Goal: Check status: Check status

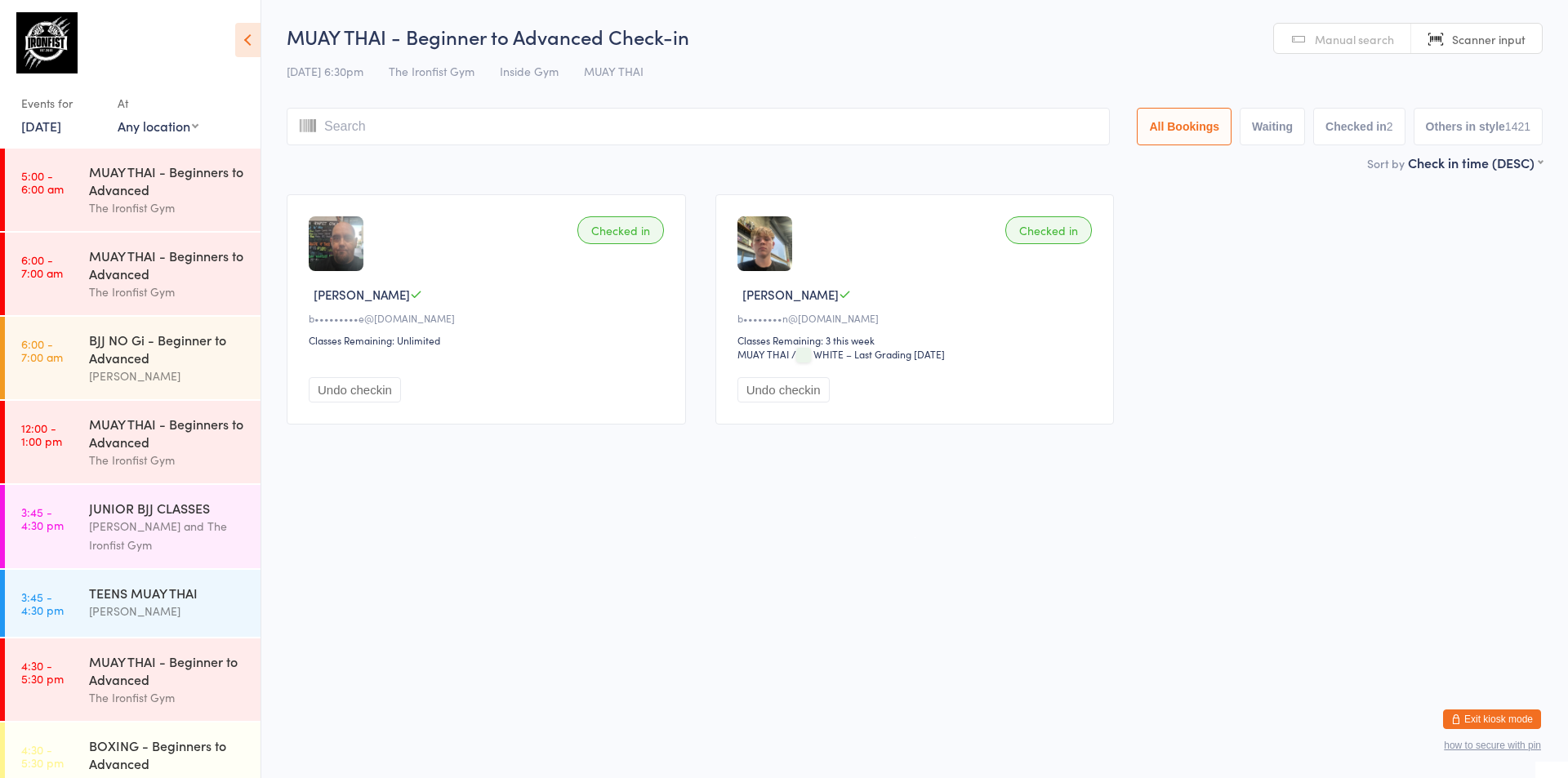
scroll to position [625, 0]
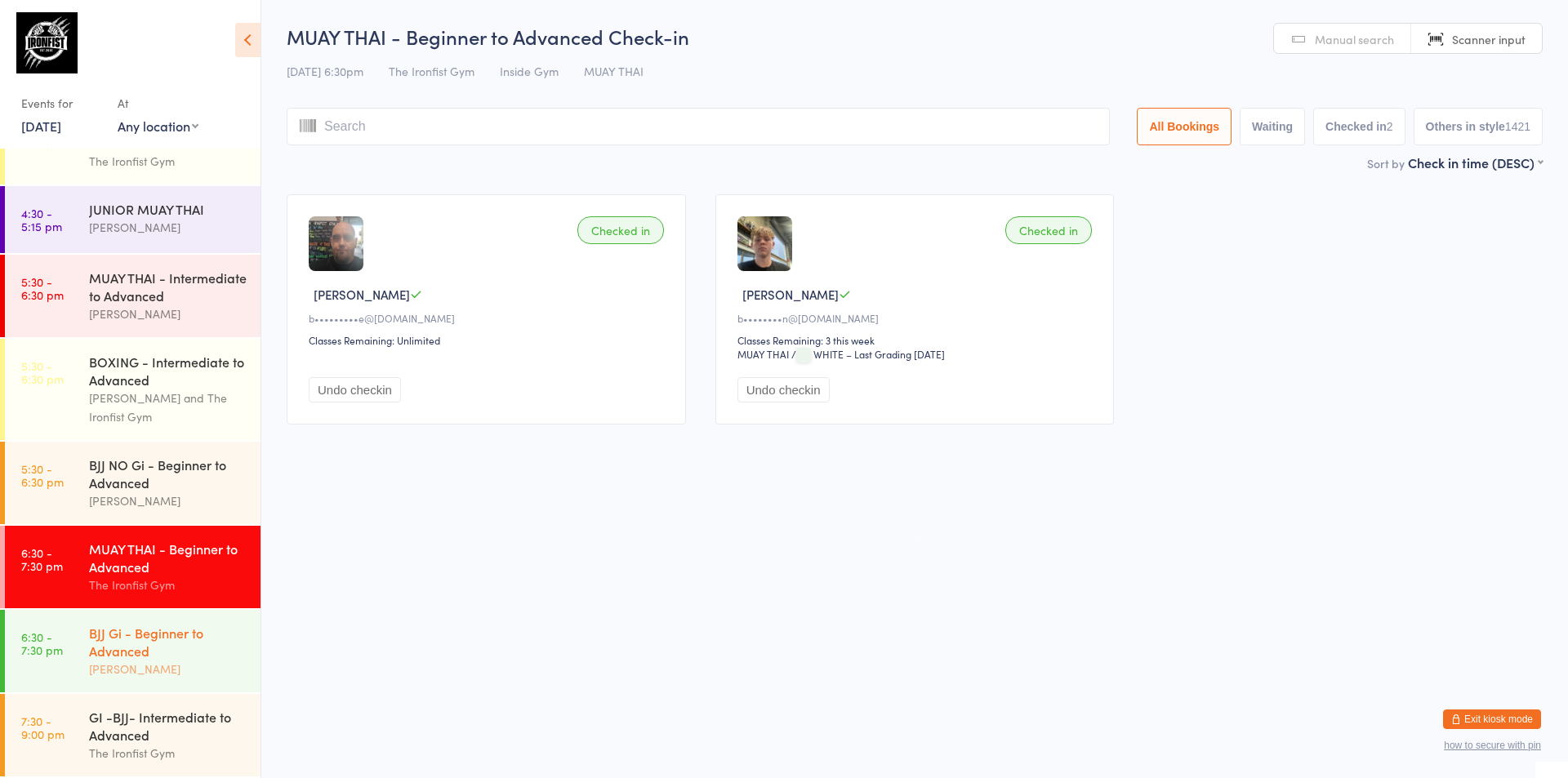
click at [129, 656] on div "BJJ Gi - Beginner to Advanced" at bounding box center [167, 642] width 157 height 36
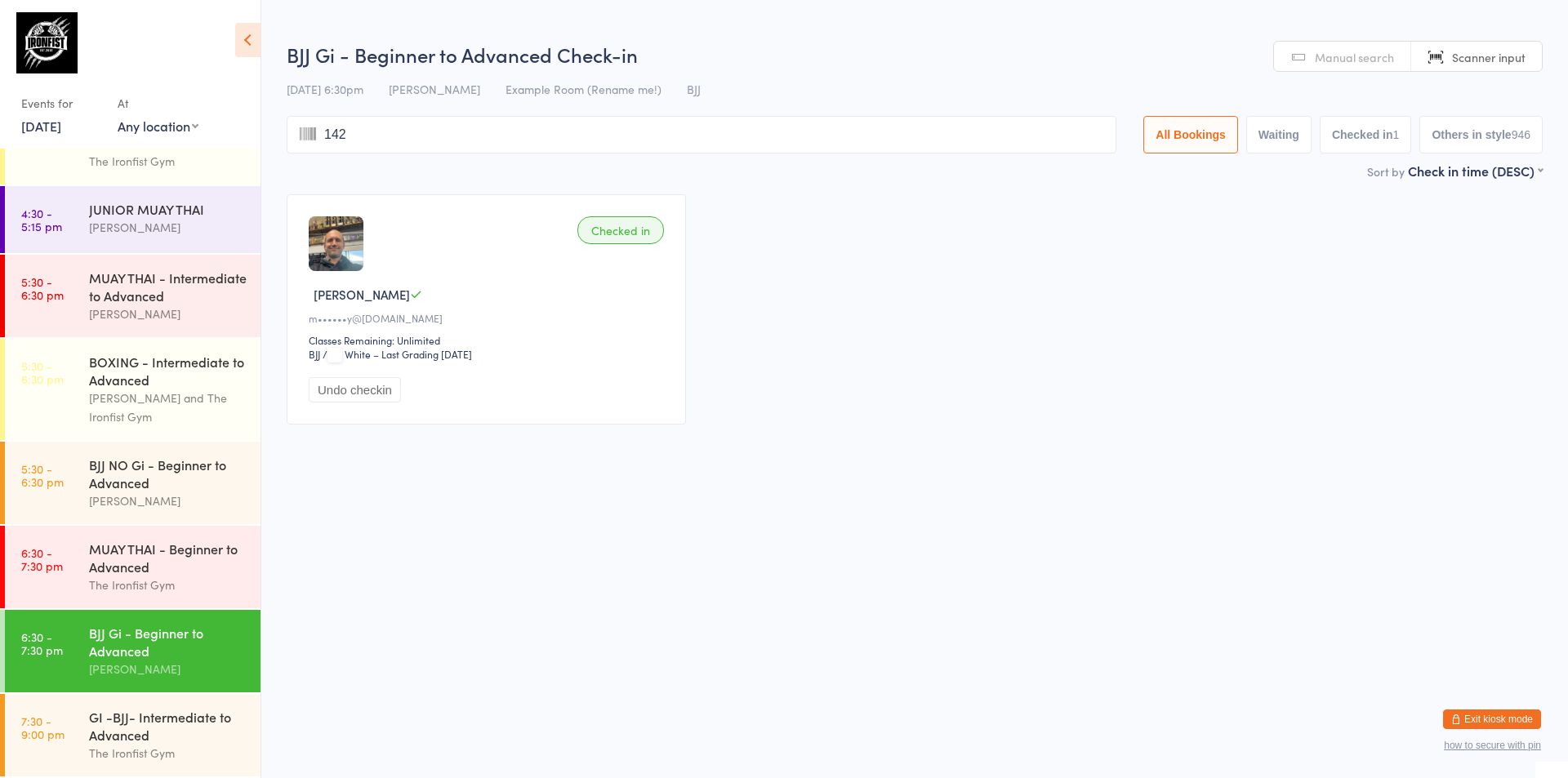
type input "1428"
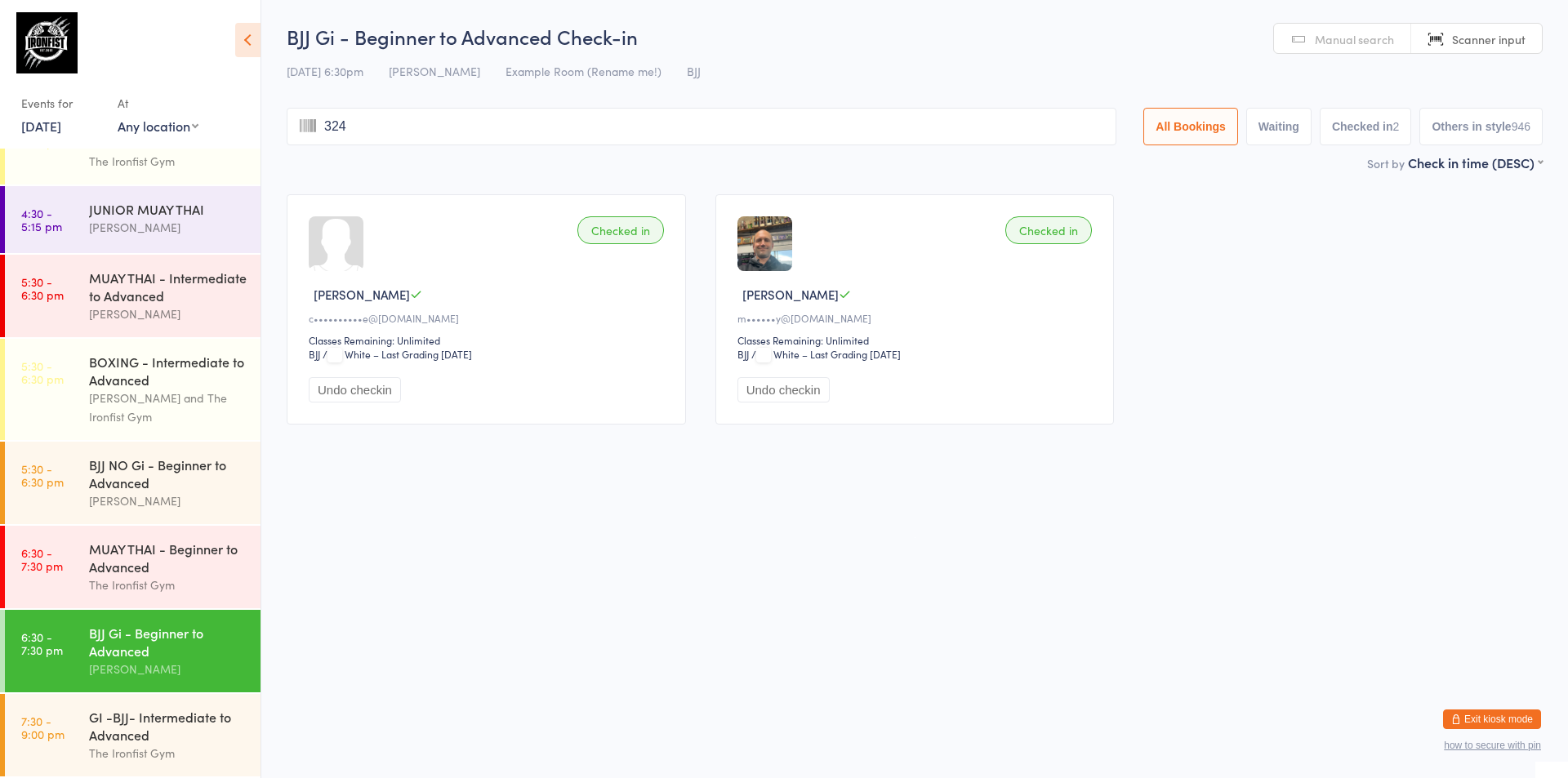
type input "3245"
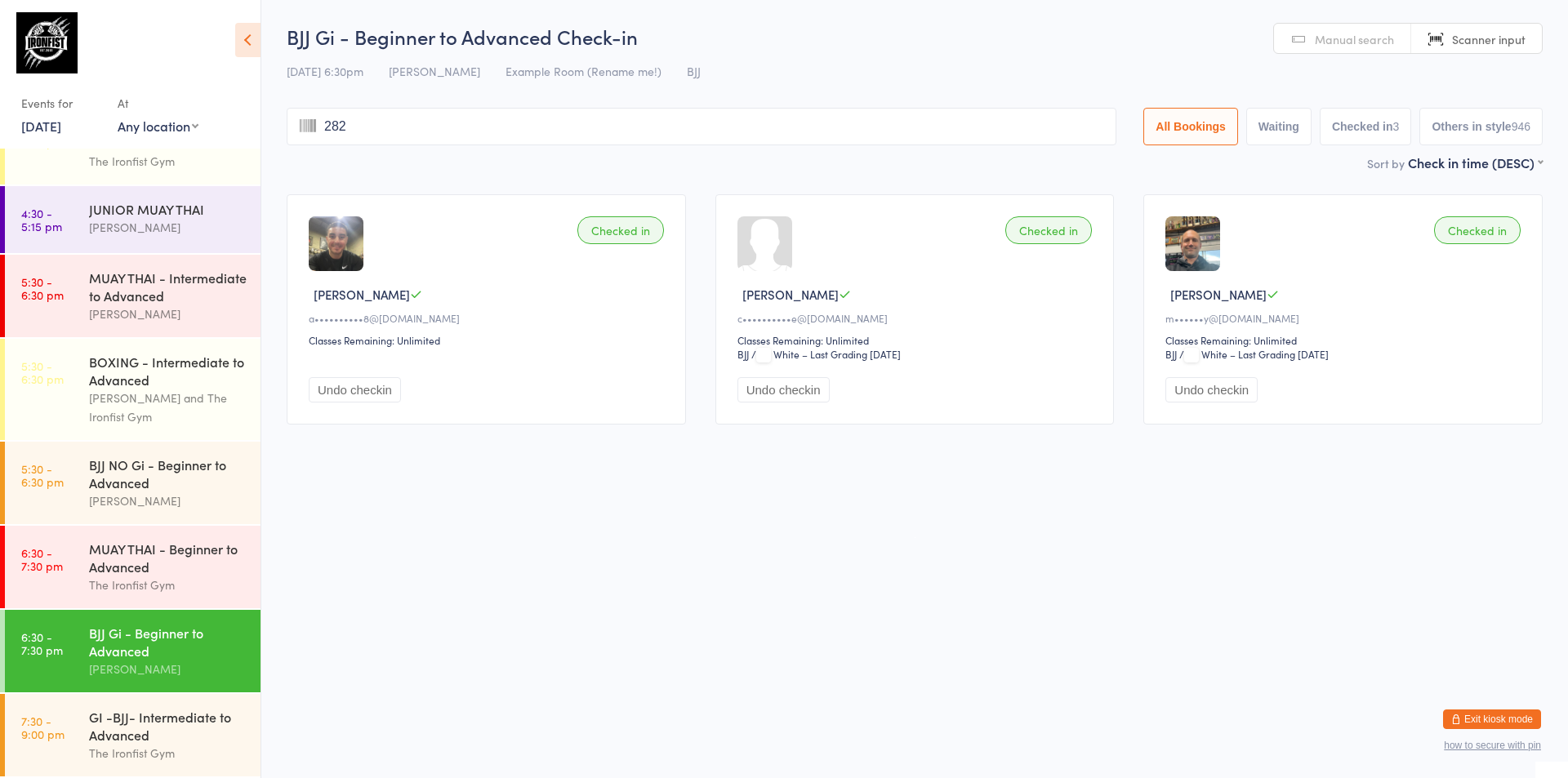
type input "2824"
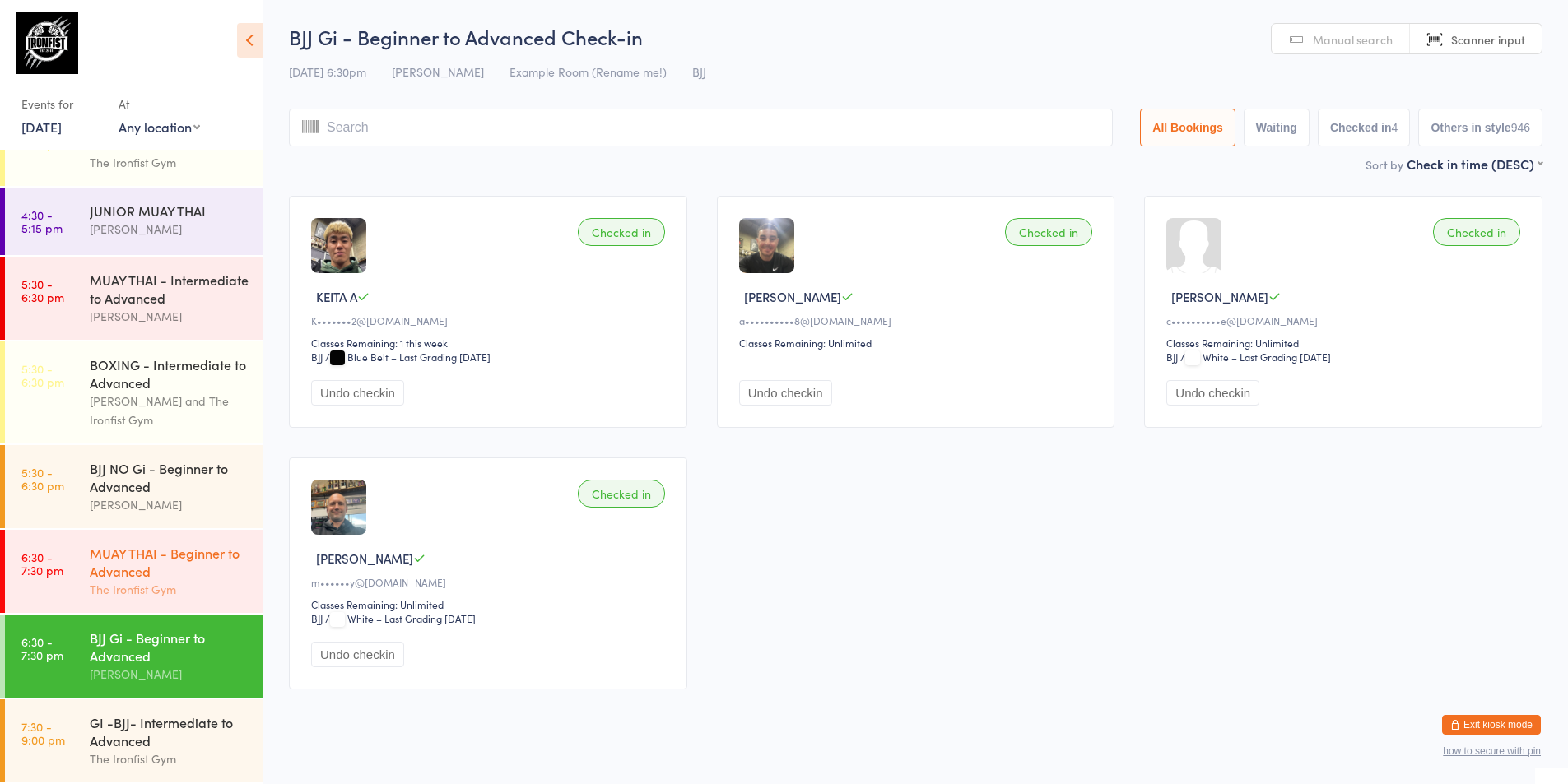
click at [93, 563] on div "MUAY THAI - Beginner to Advanced" at bounding box center [169, 562] width 159 height 36
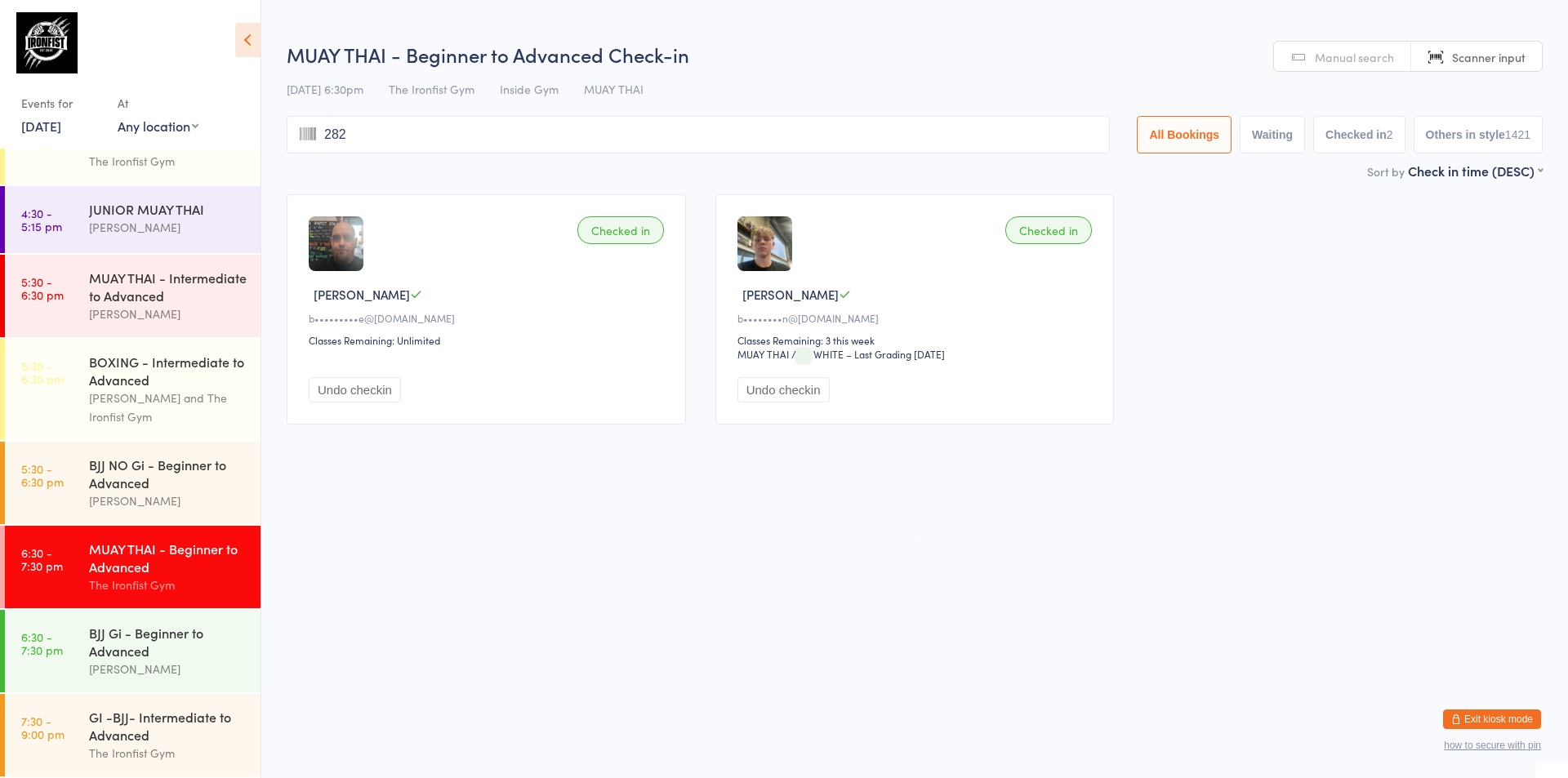
type input "2824"
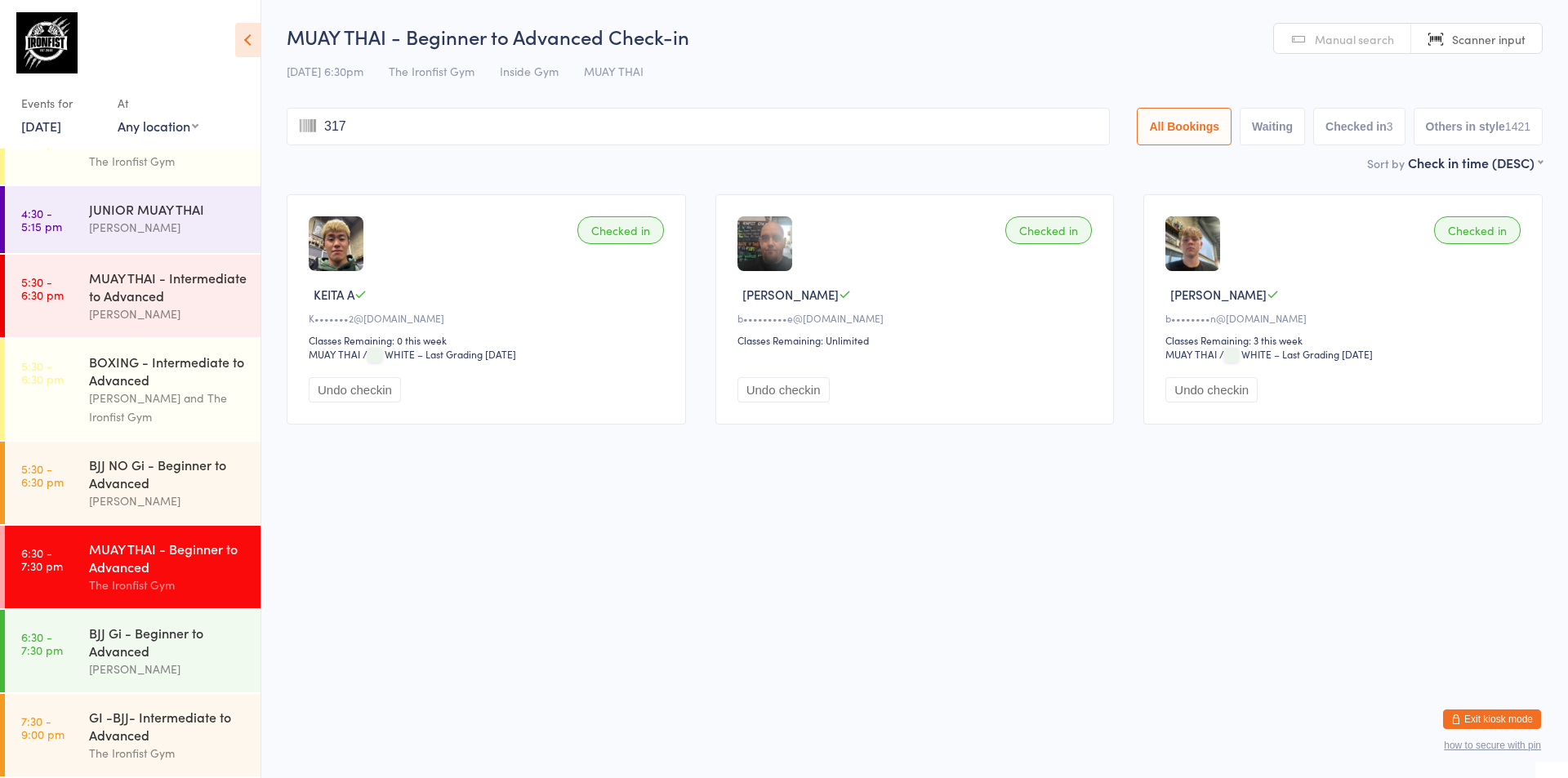
type input "3178"
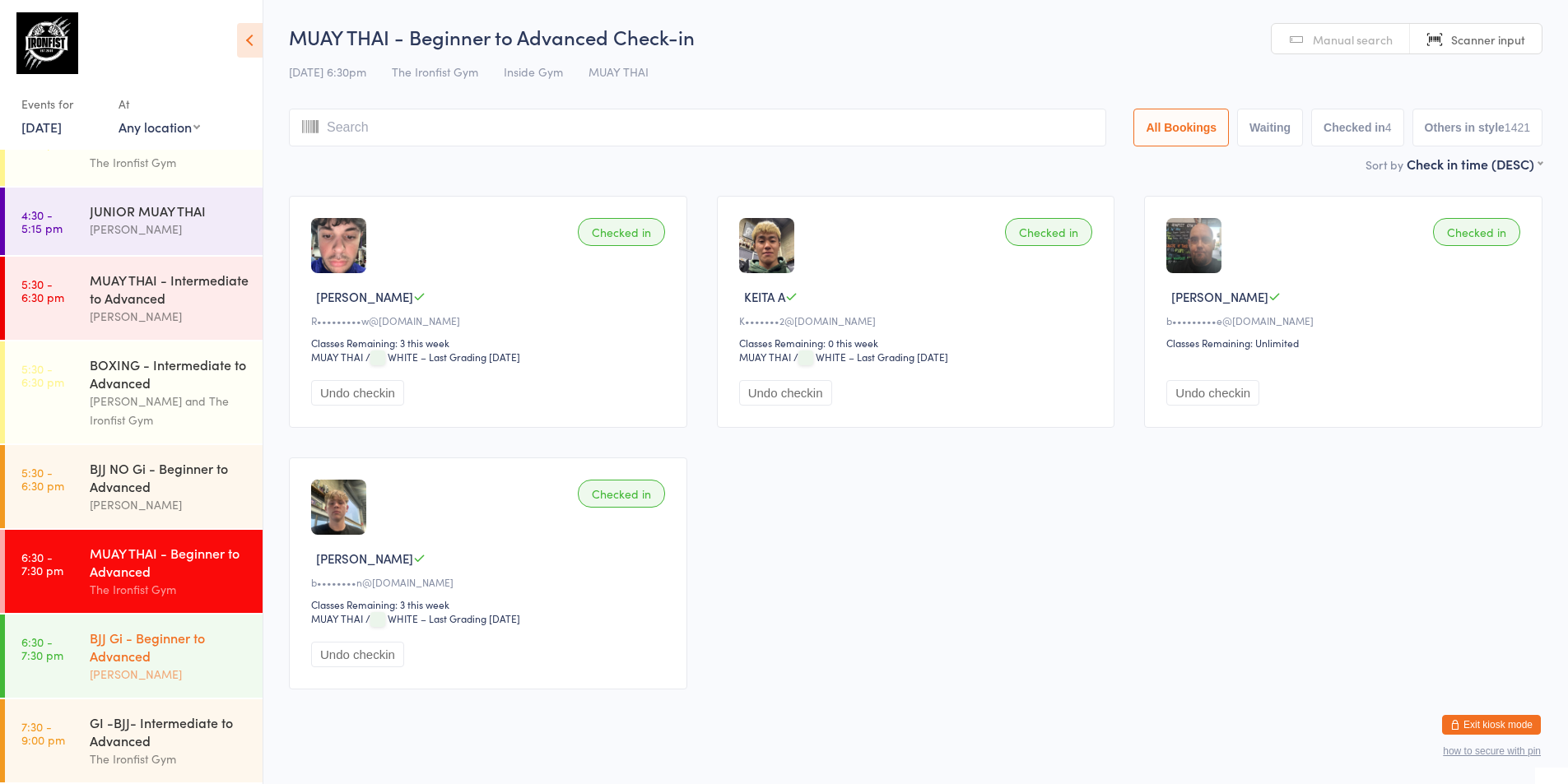
click at [159, 654] on div "BJJ Gi - Beginner to Advanced" at bounding box center [169, 647] width 159 height 36
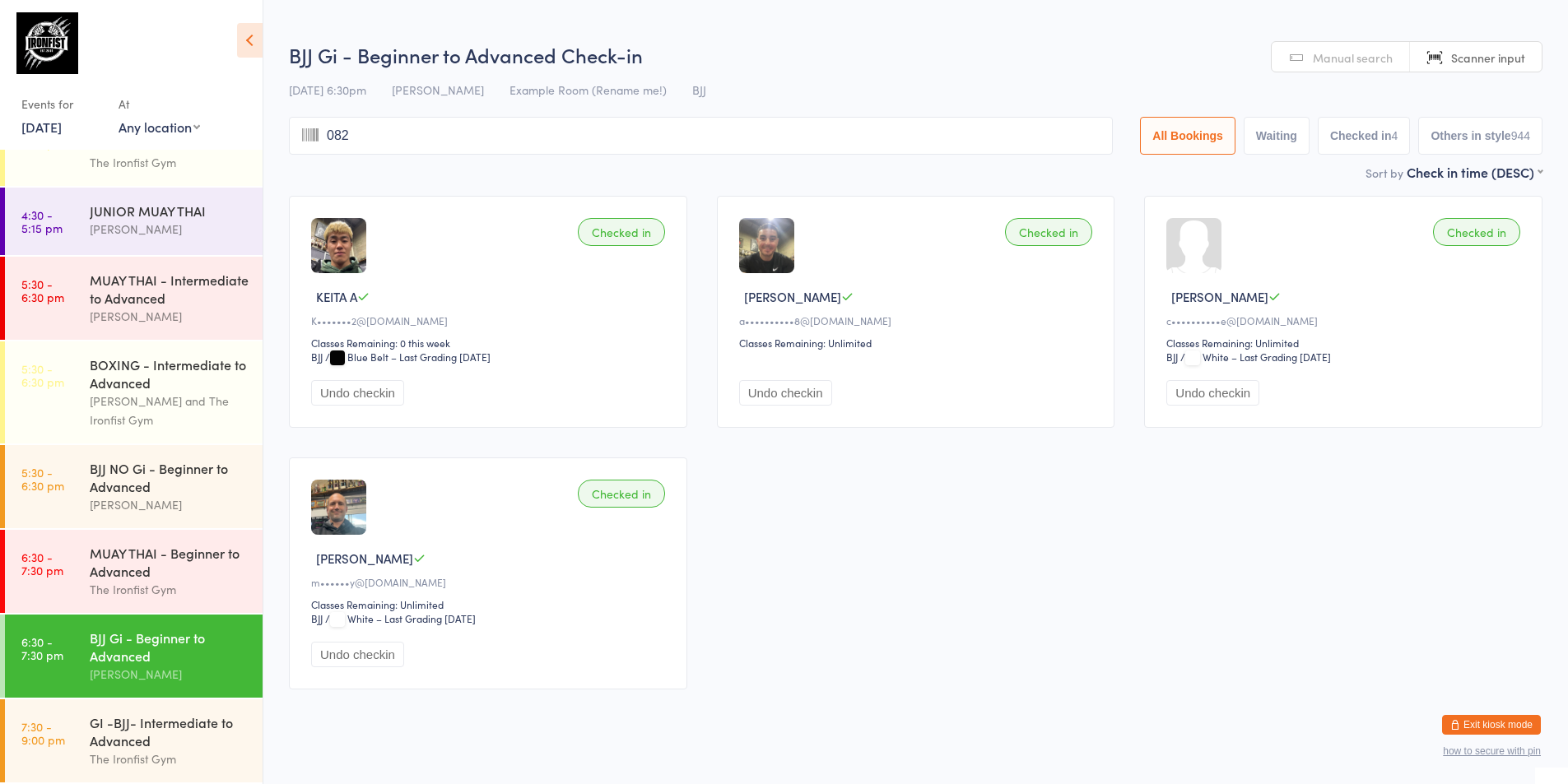
type input "0822"
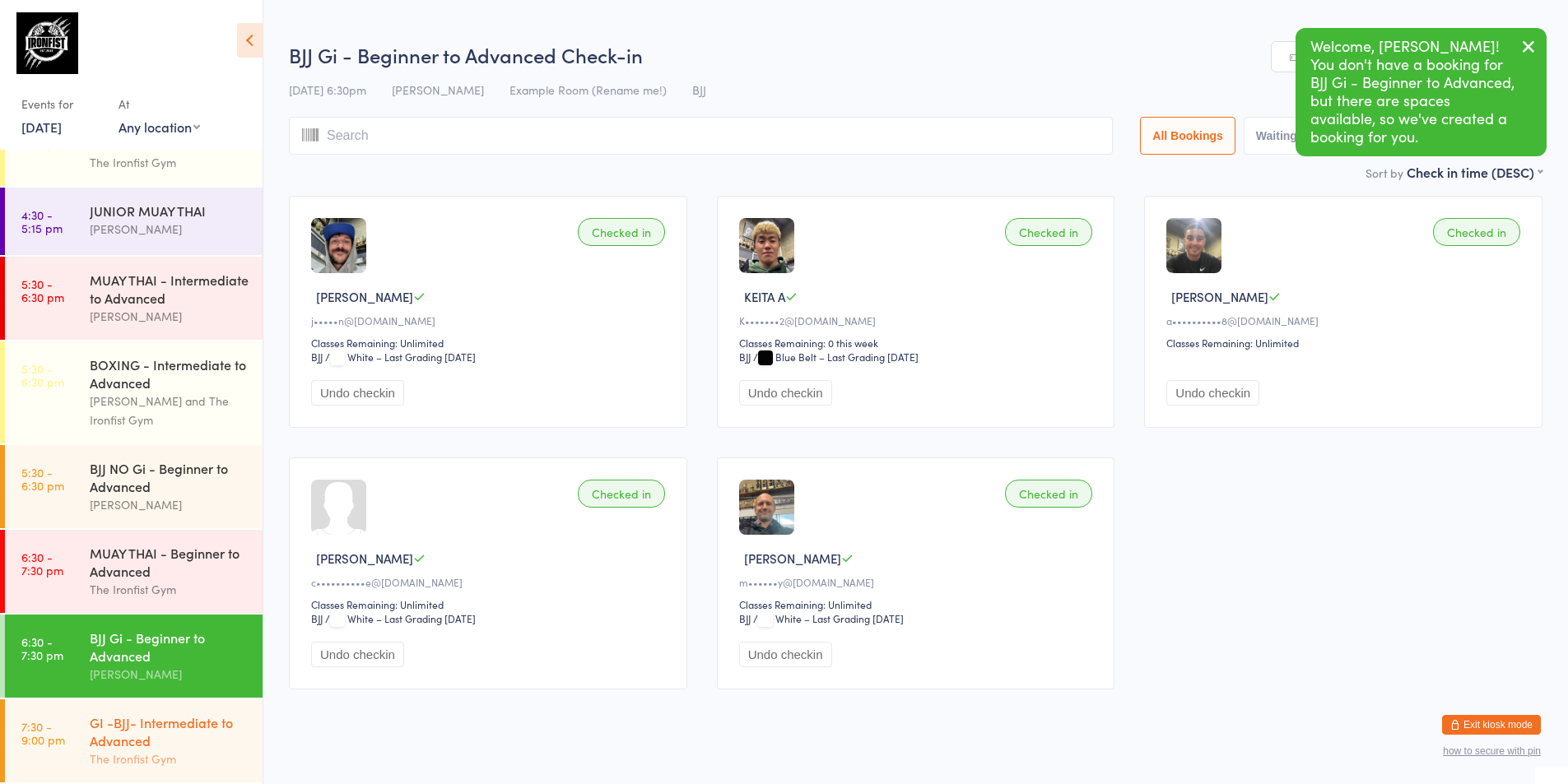
click at [170, 757] on div "The Ironfist Gym" at bounding box center [169, 759] width 159 height 19
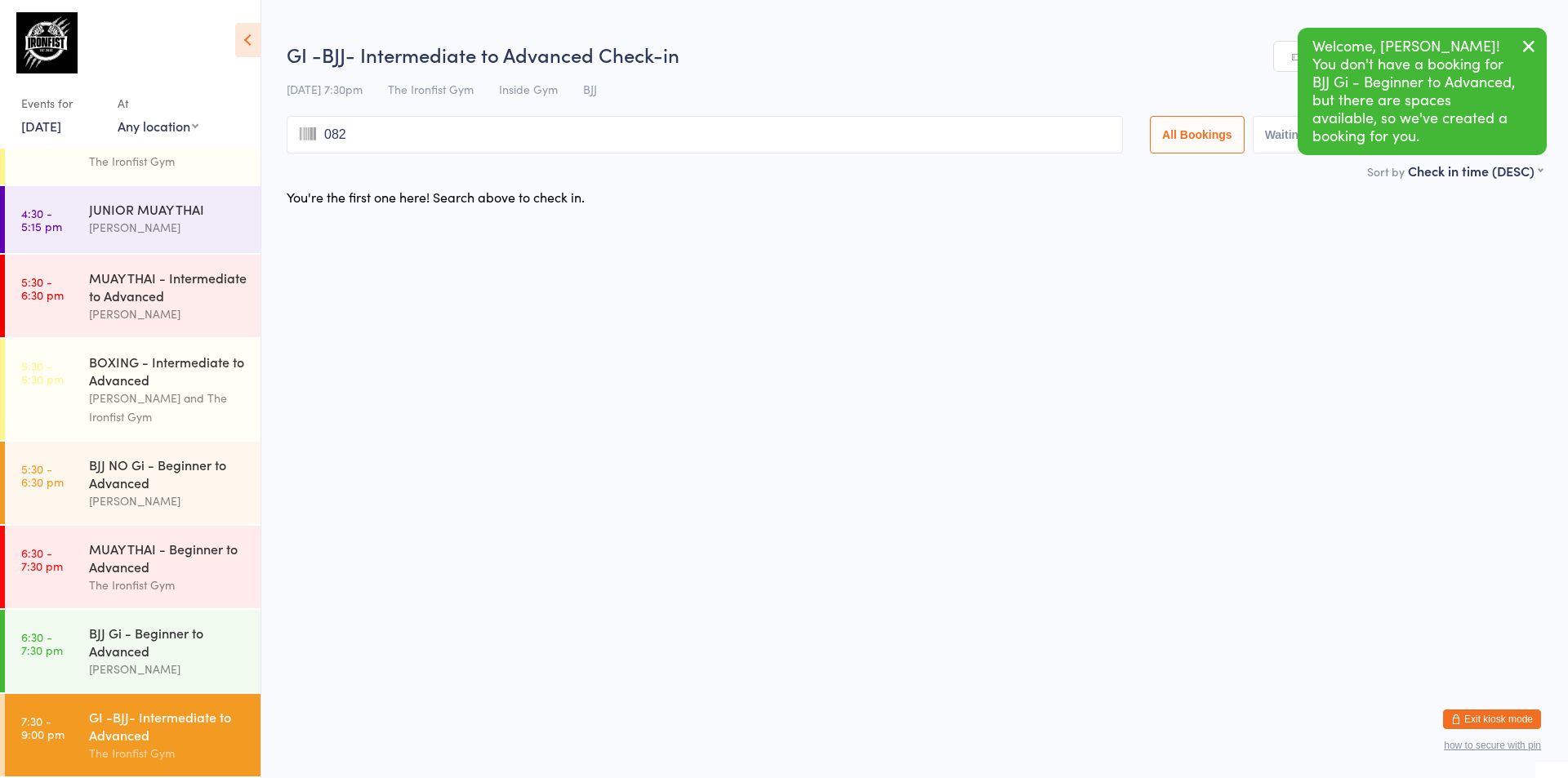
type input "0822"
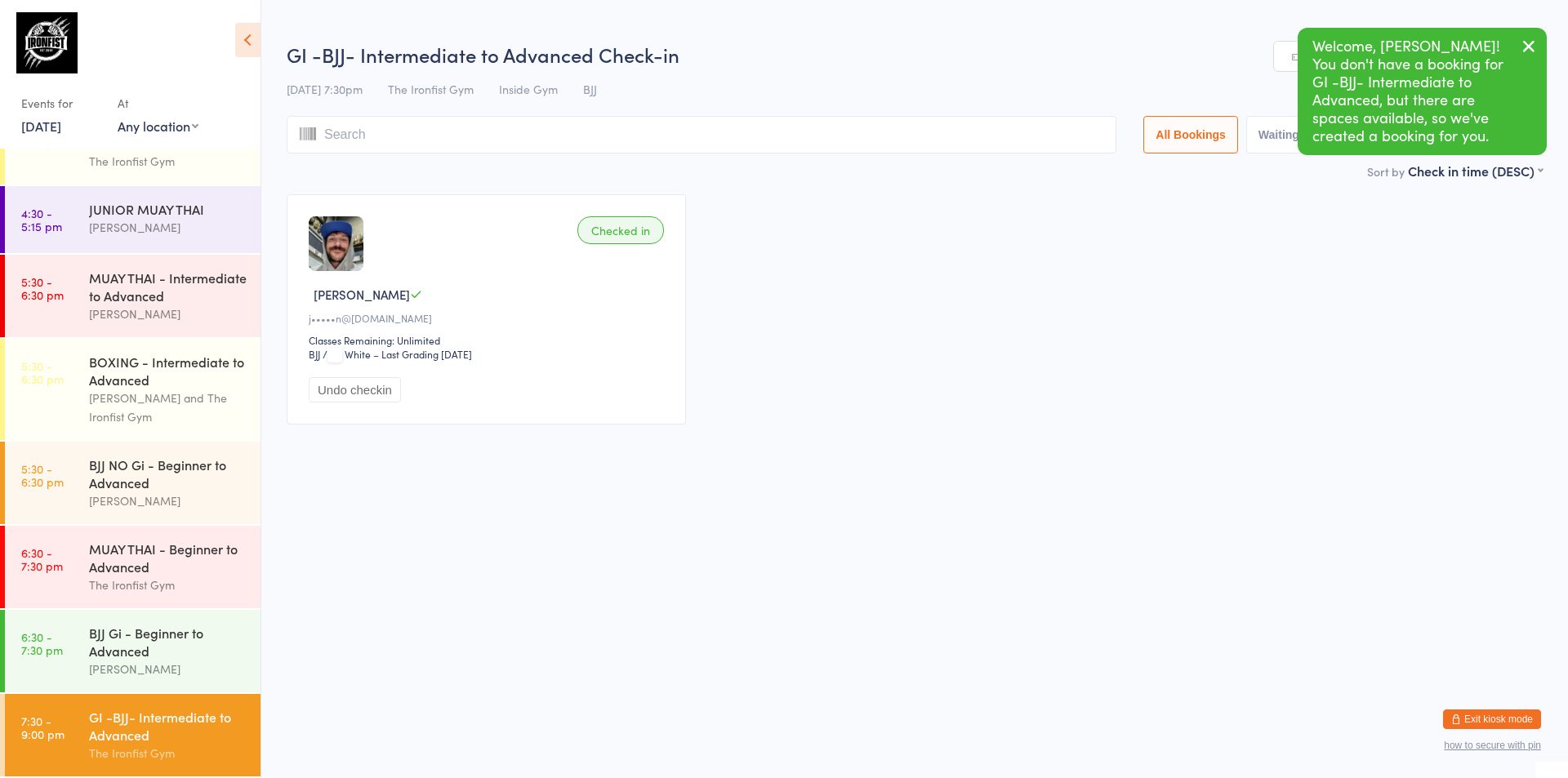
click at [582, 561] on html "You have now entered Kiosk Mode. Members will be able to check themselves in us…" at bounding box center [784, 389] width 1568 height 778
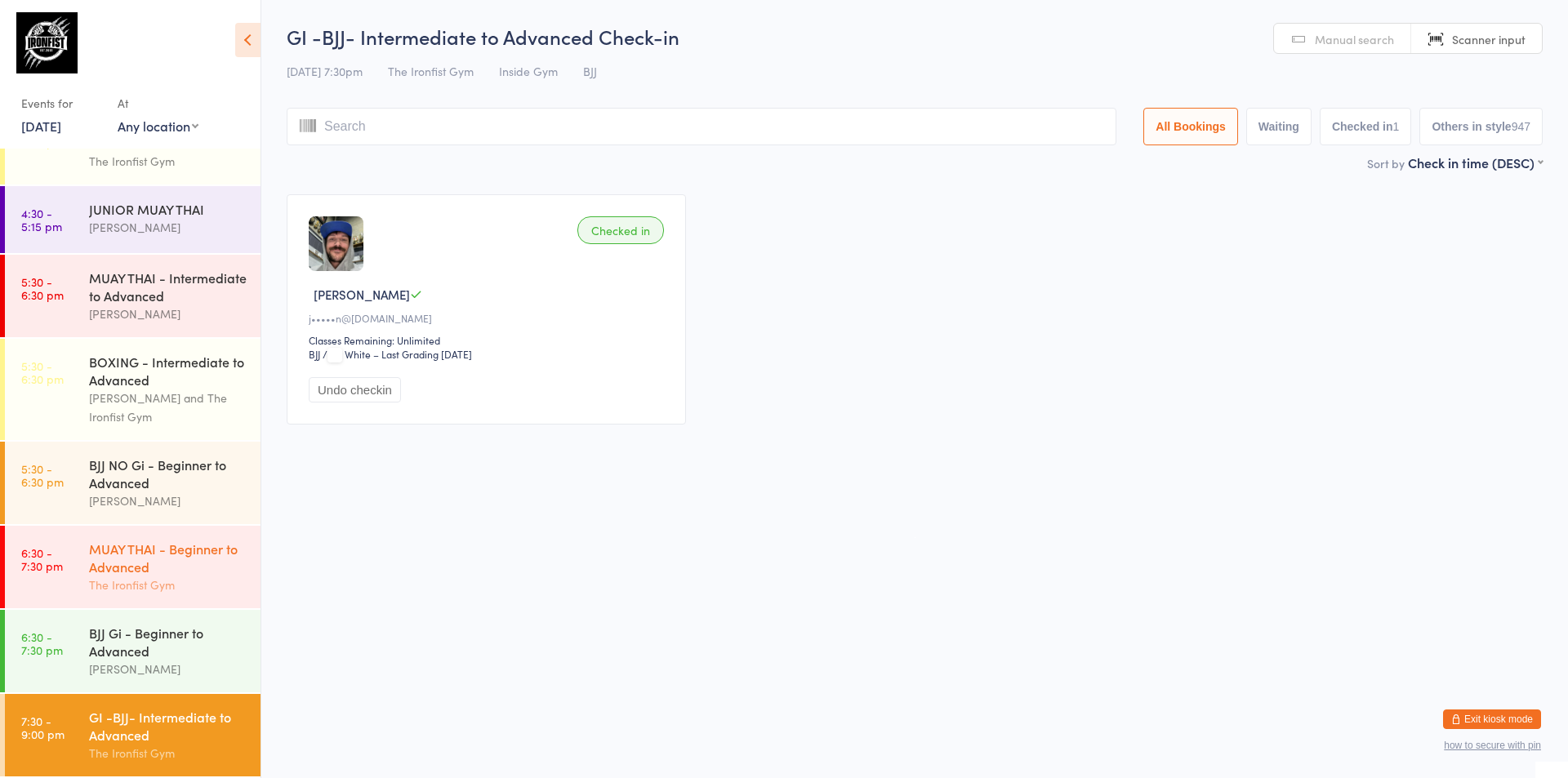
click at [180, 564] on div "MUAY THAI - Beginner to Advanced" at bounding box center [167, 557] width 157 height 36
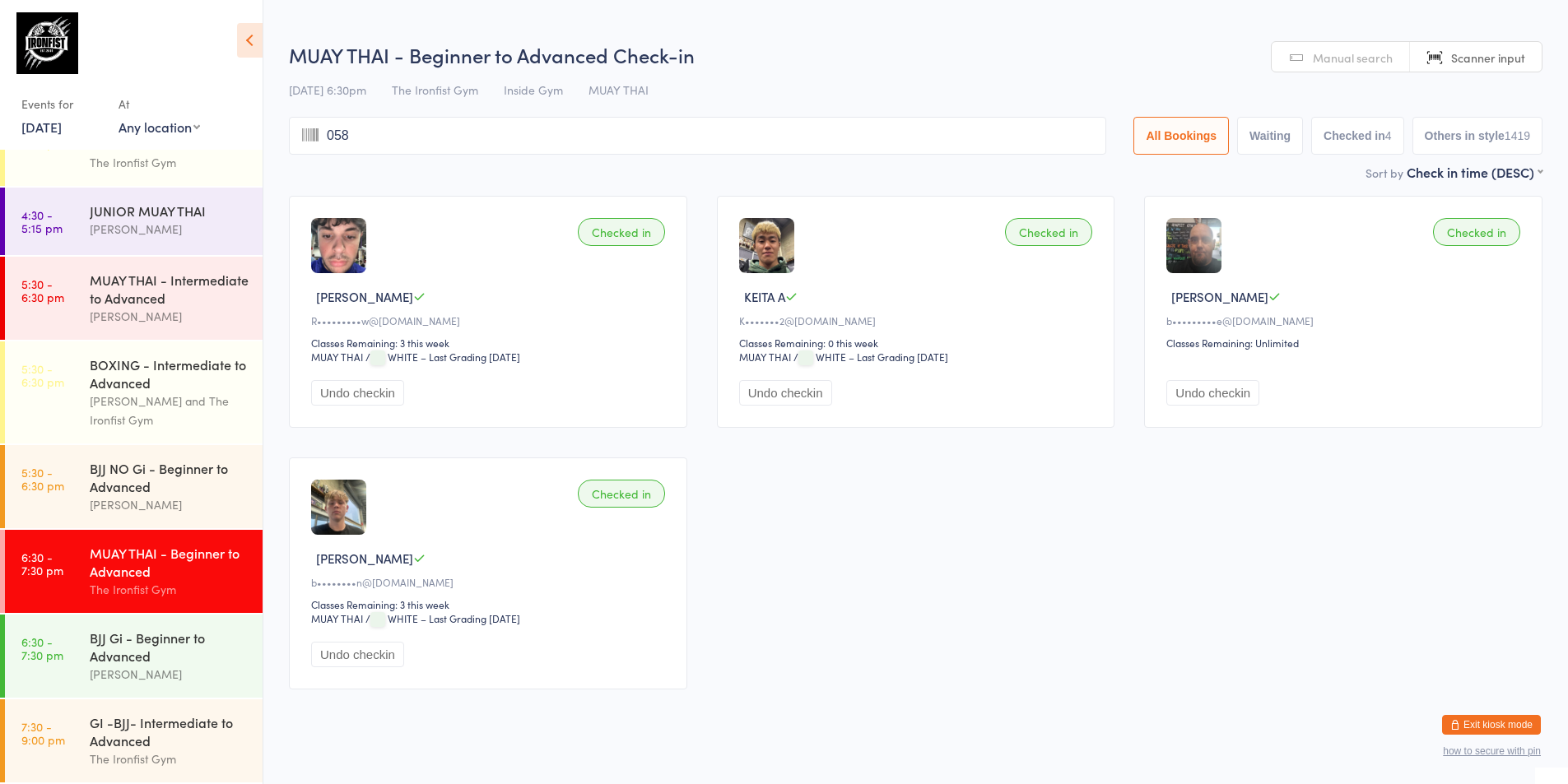
type input "0584"
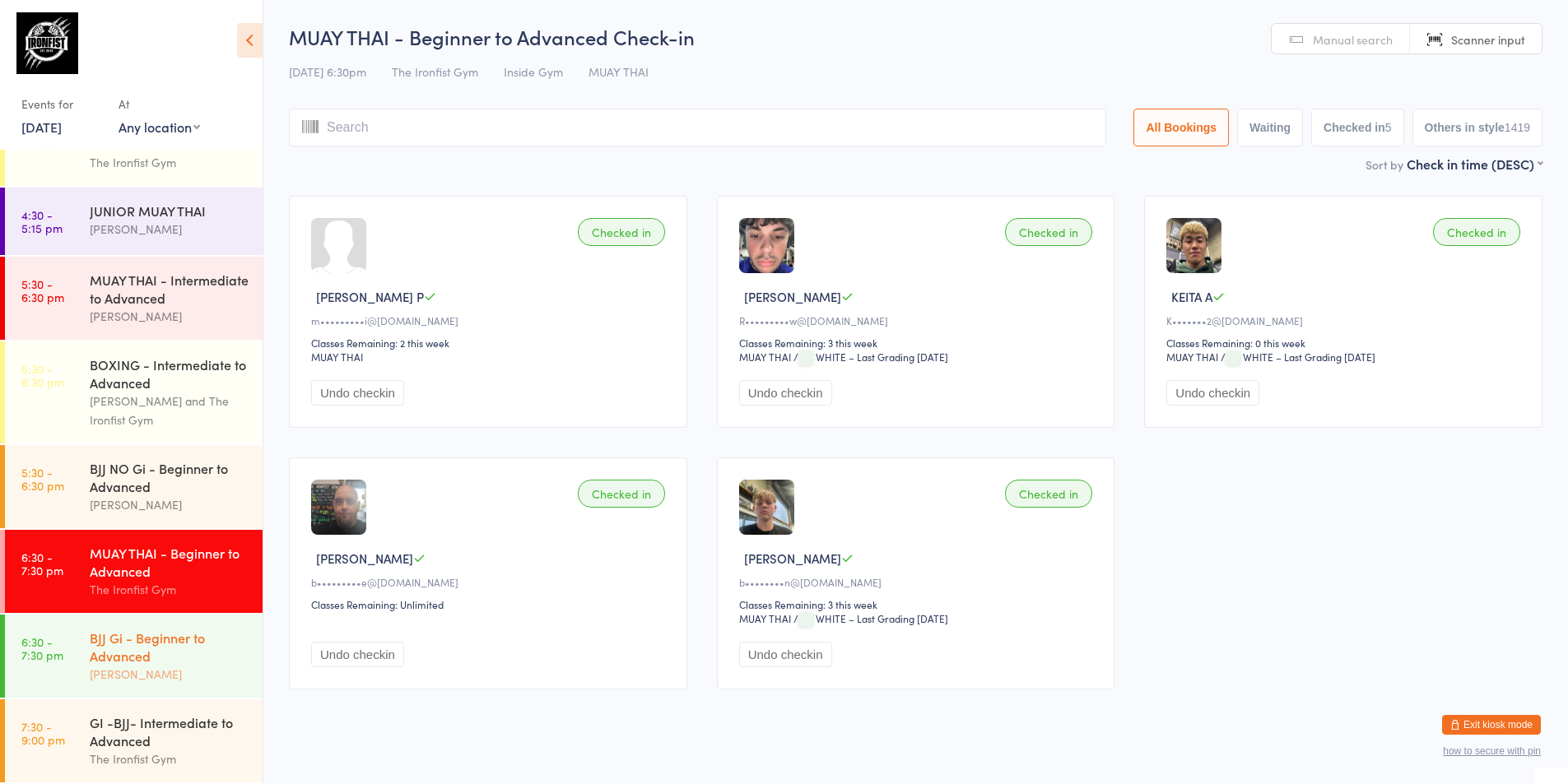
click at [132, 647] on div "BJJ Gi - Beginner to Advanced" at bounding box center [169, 647] width 159 height 36
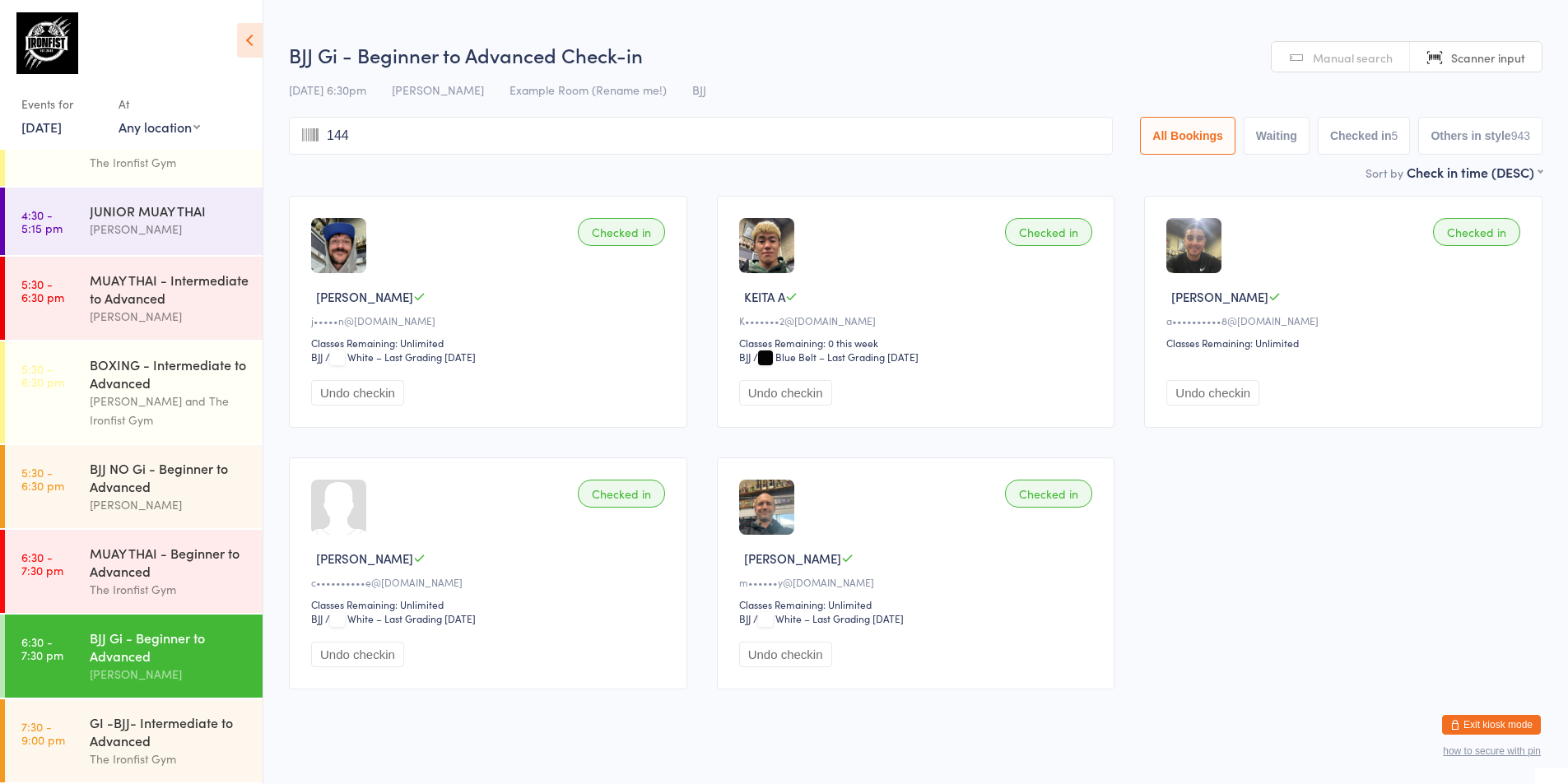
type input "1441"
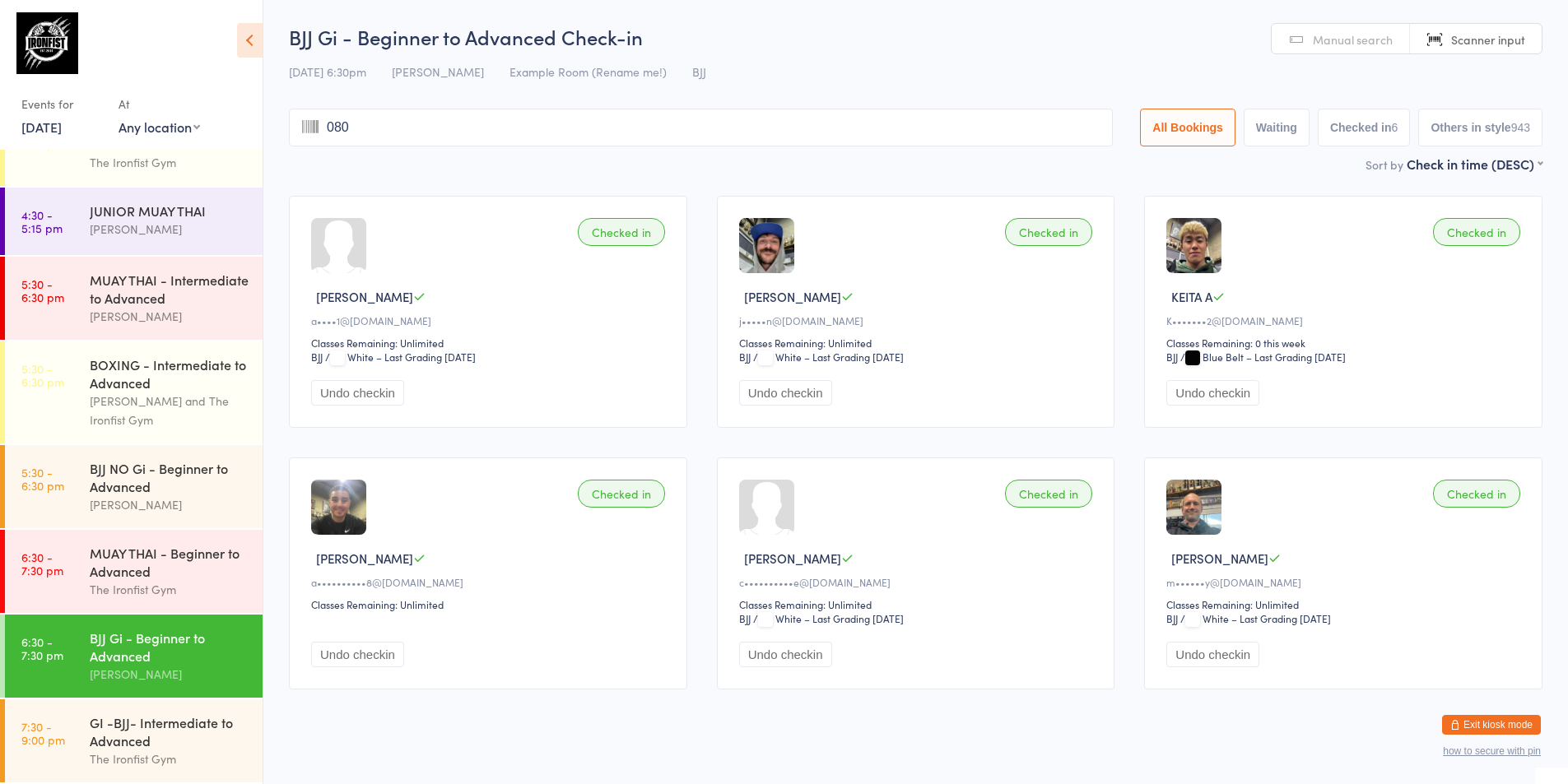
type input "0808"
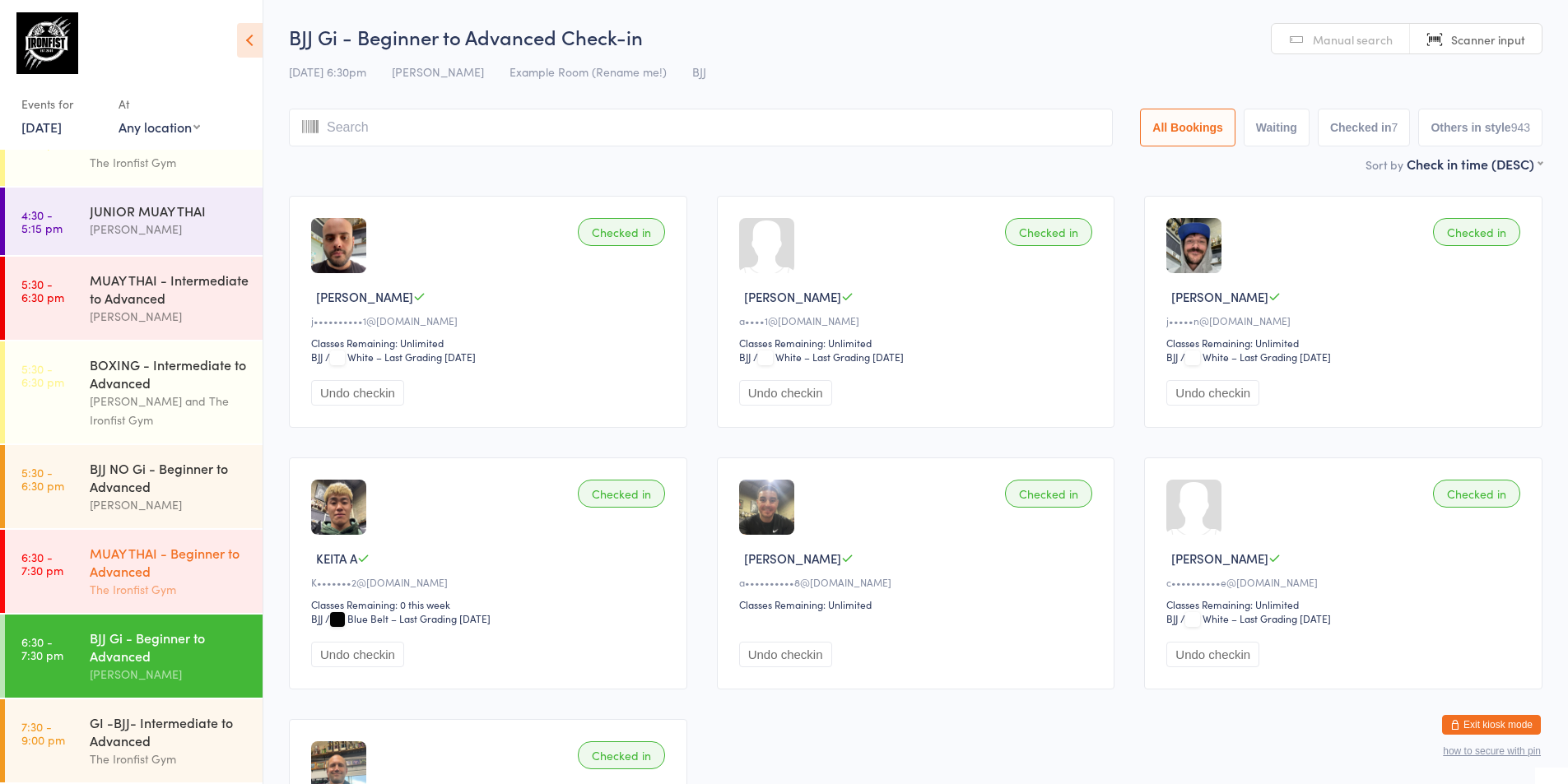
click at [205, 582] on div "The Ironfist Gym" at bounding box center [169, 590] width 159 height 19
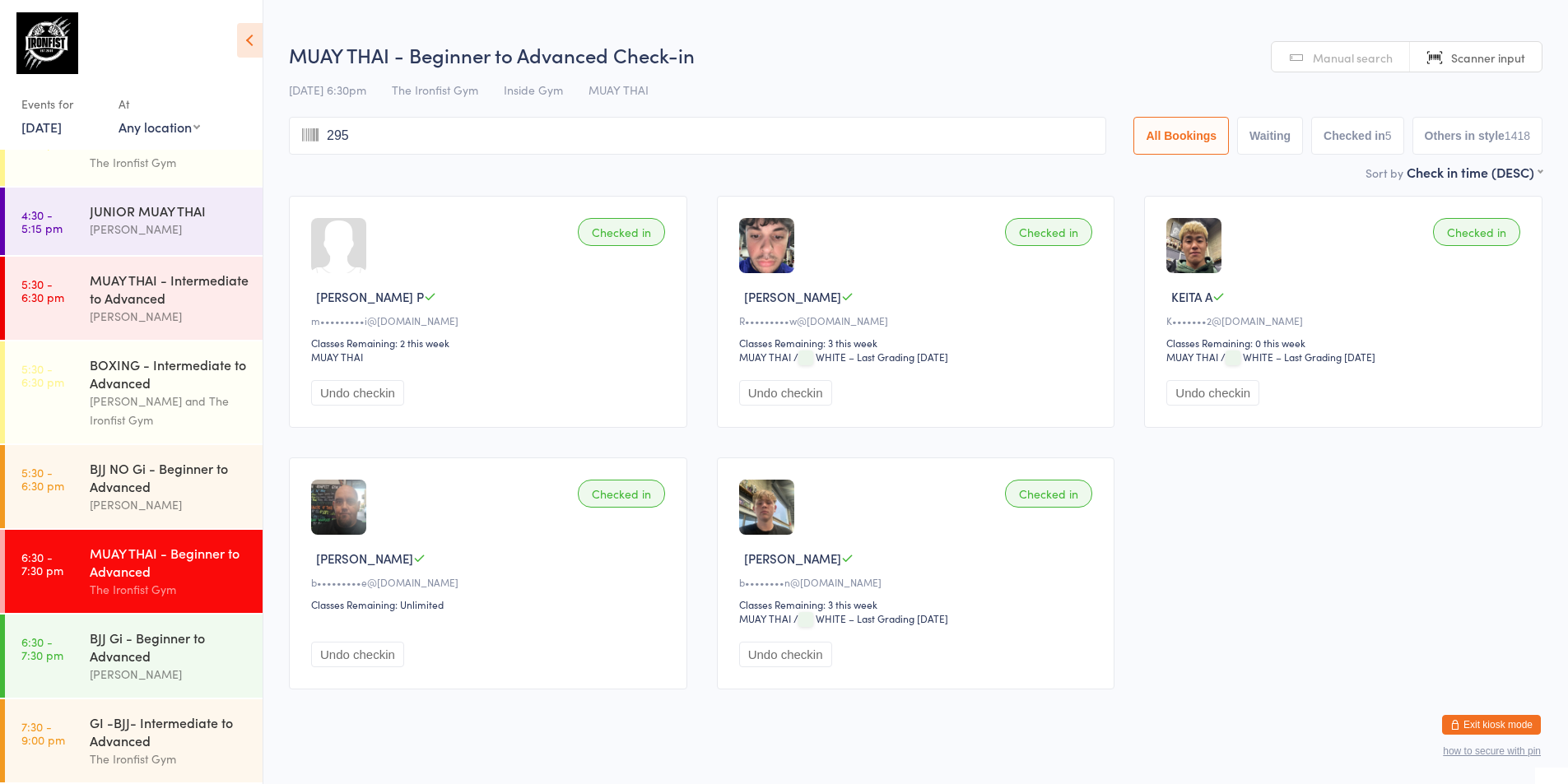
type input "2957"
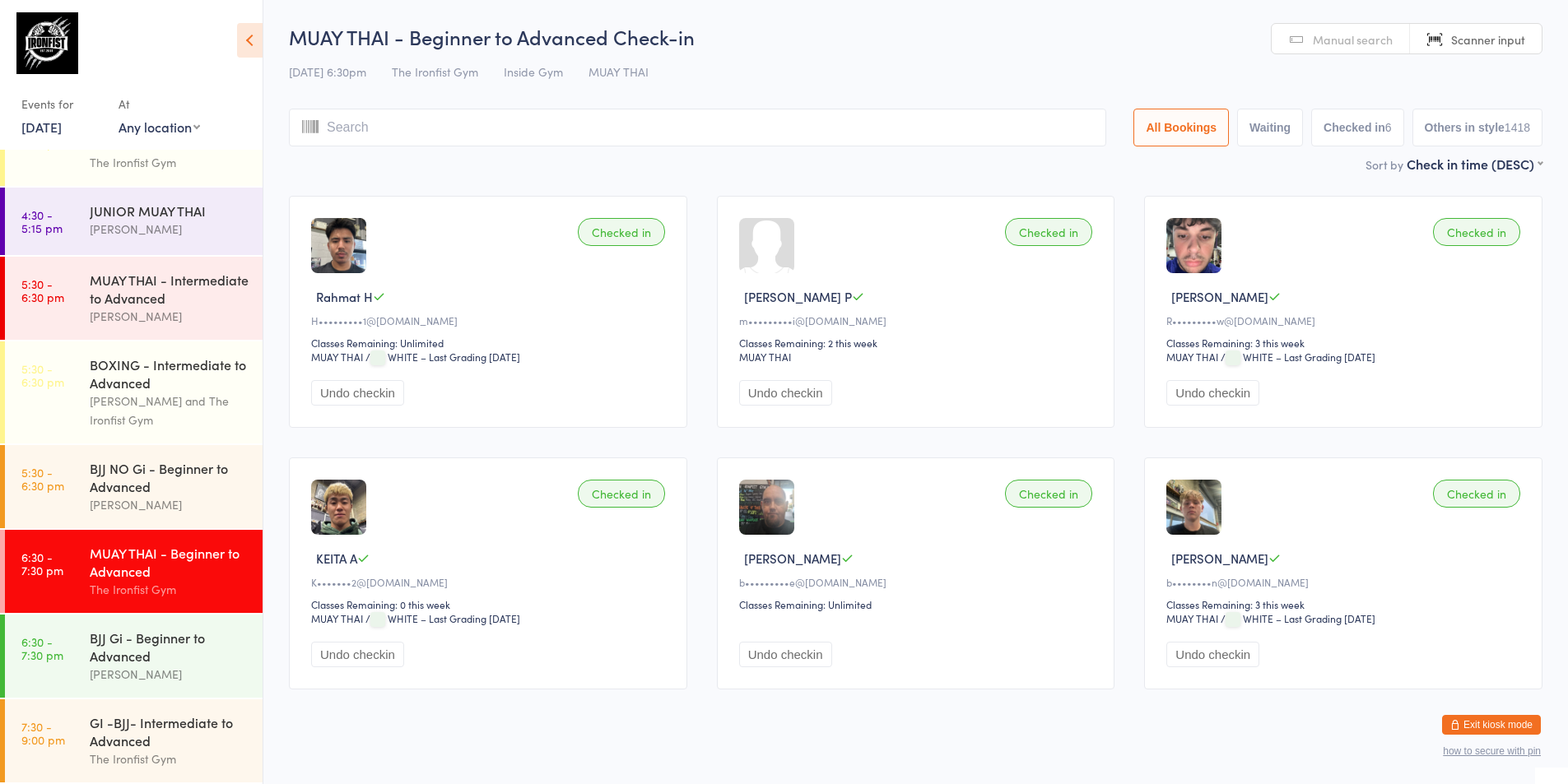
click at [153, 562] on div "MUAY THAI - Beginner to Advanced" at bounding box center [169, 562] width 159 height 36
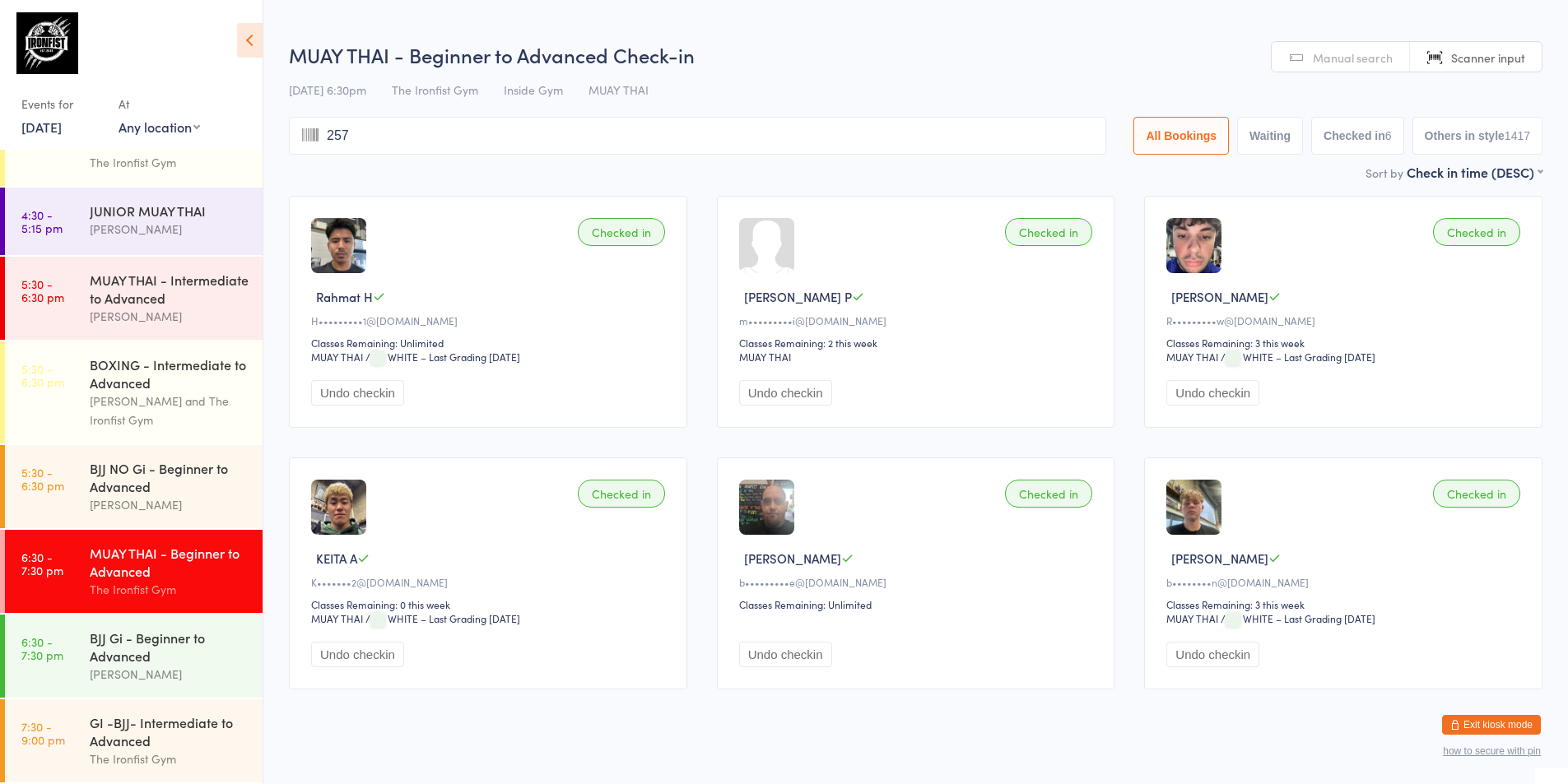
type input "2575"
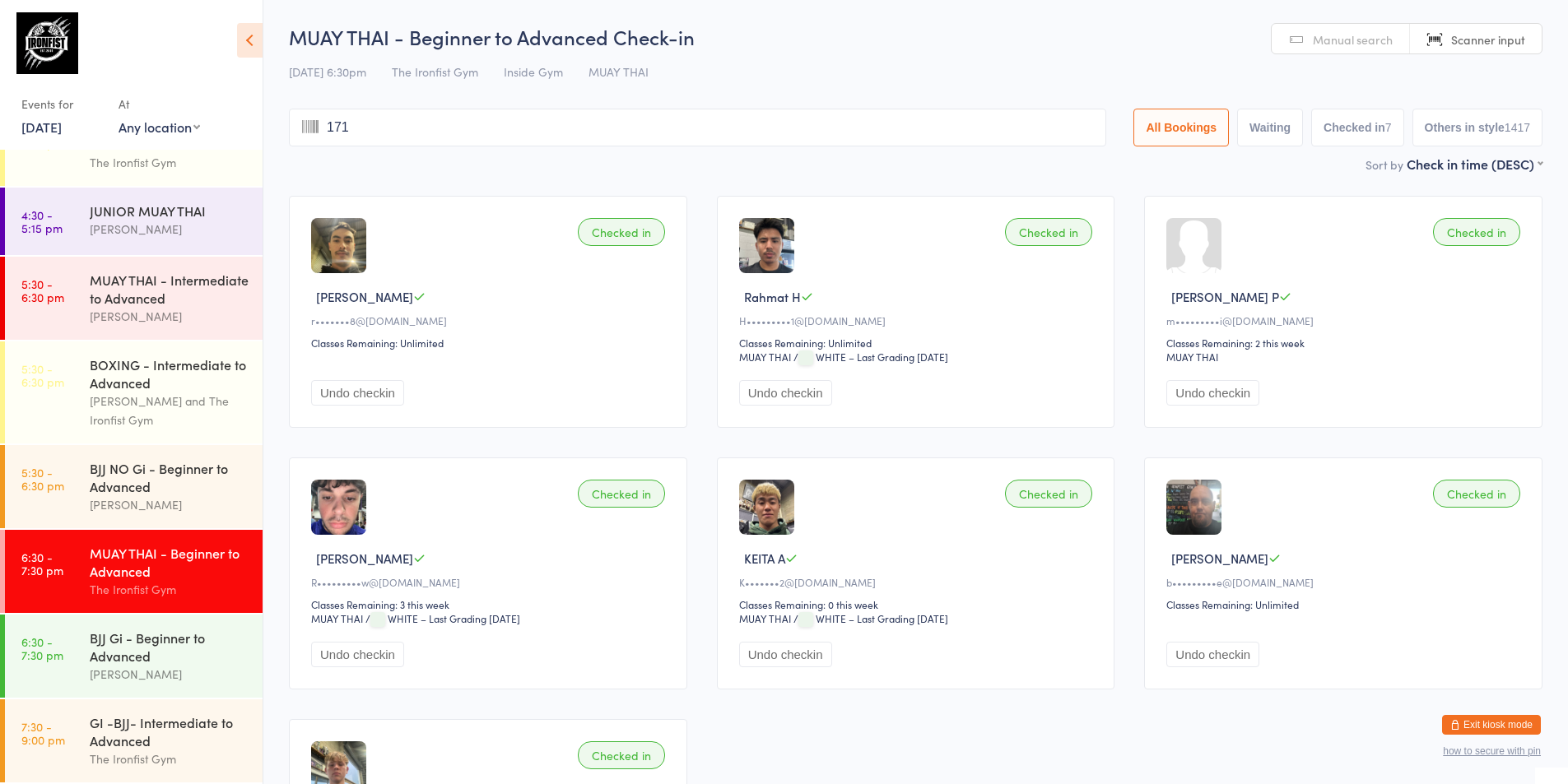
type input "1719"
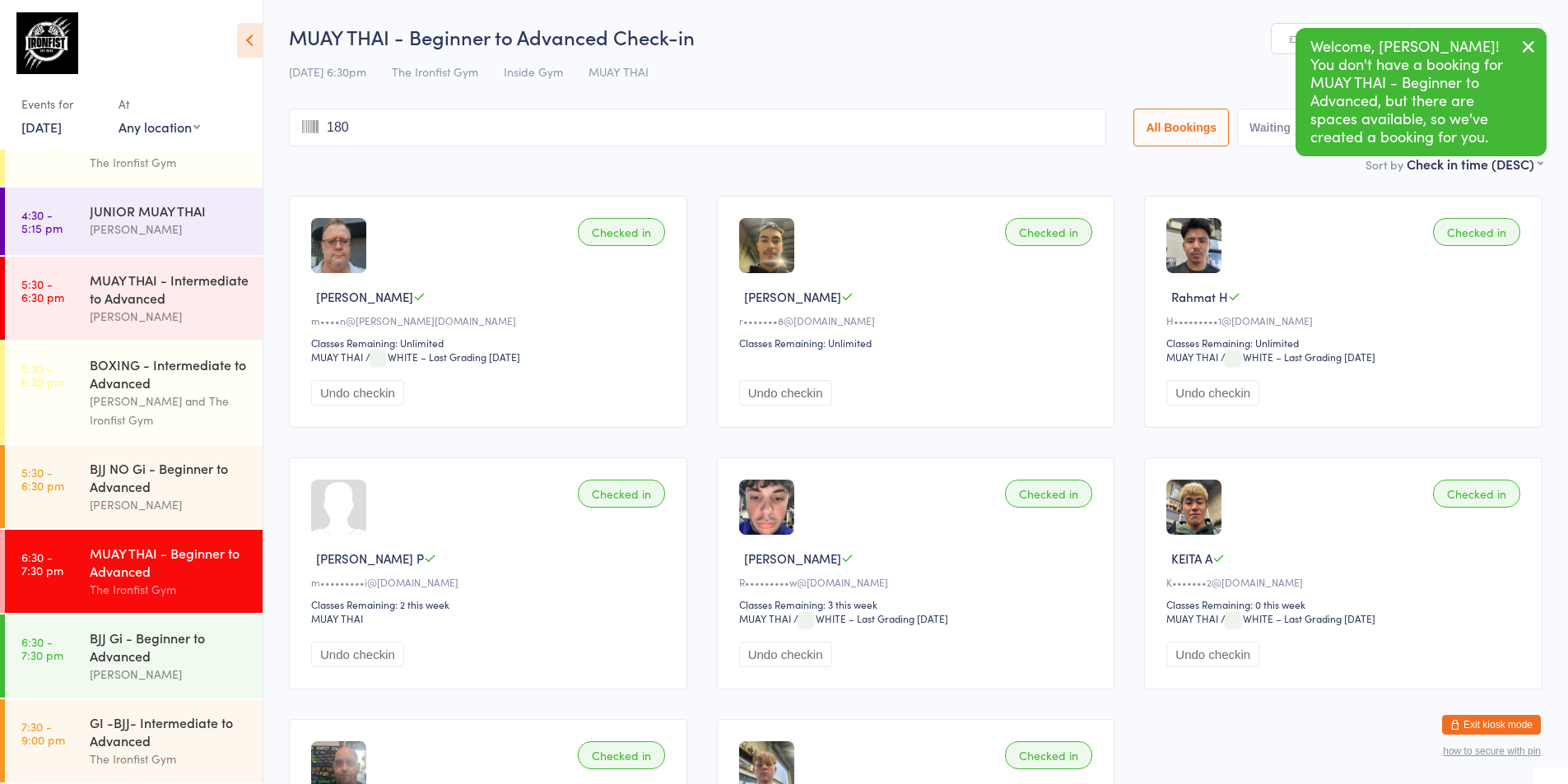
type input "1809"
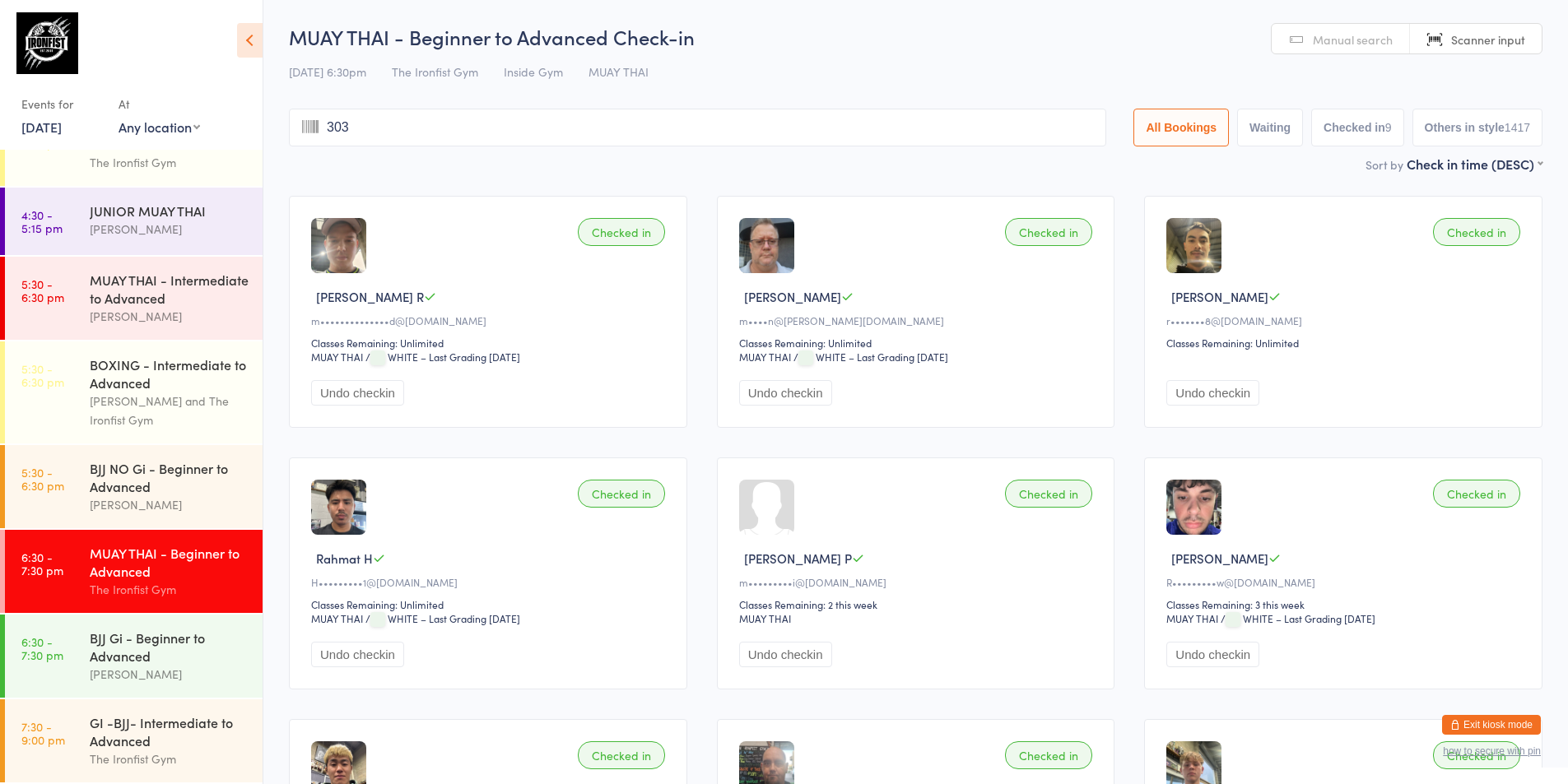
type input "3034"
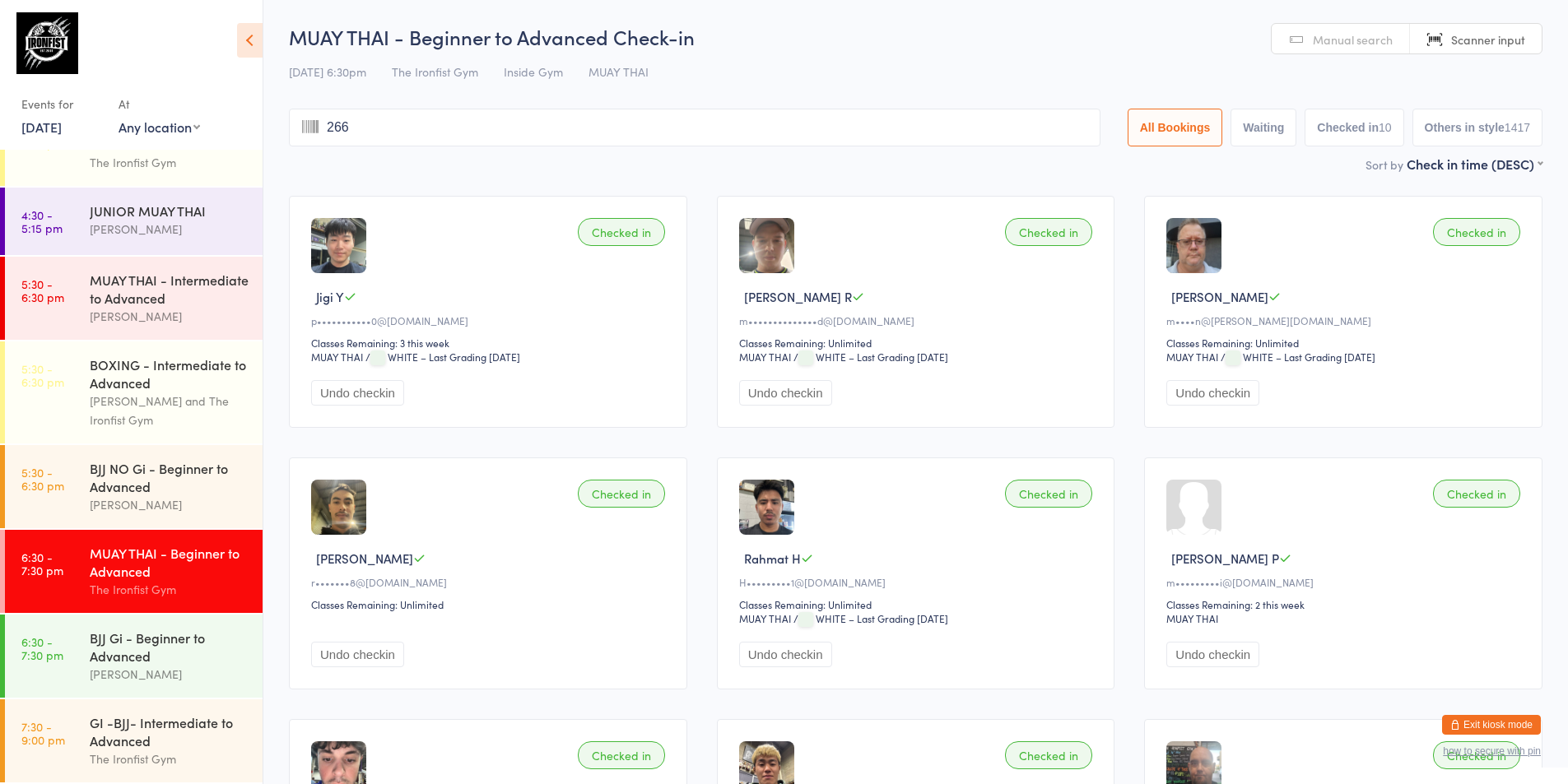
type input "2665"
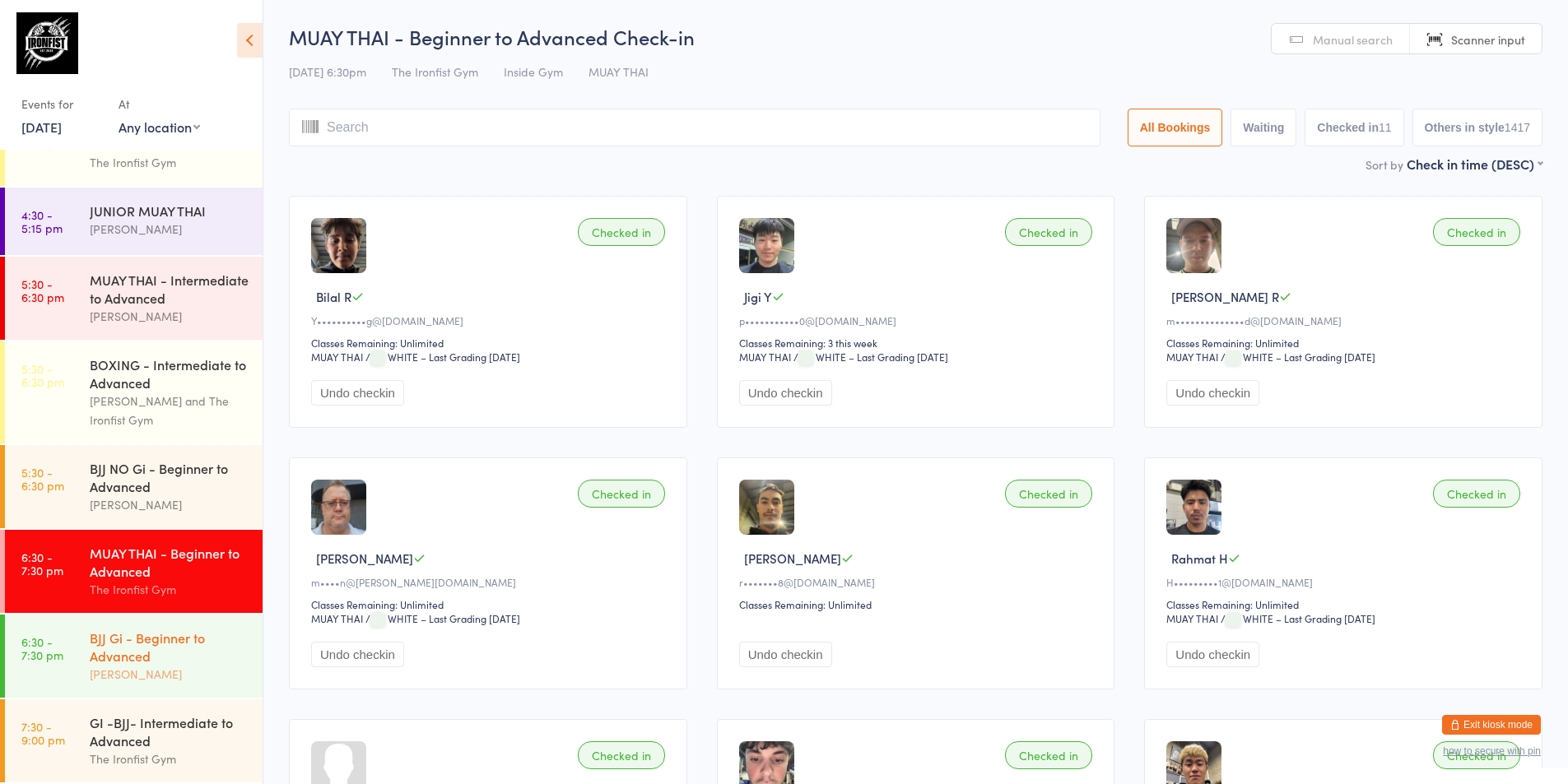
click at [141, 637] on div "BJJ Gi - Beginner to Advanced" at bounding box center [169, 647] width 159 height 36
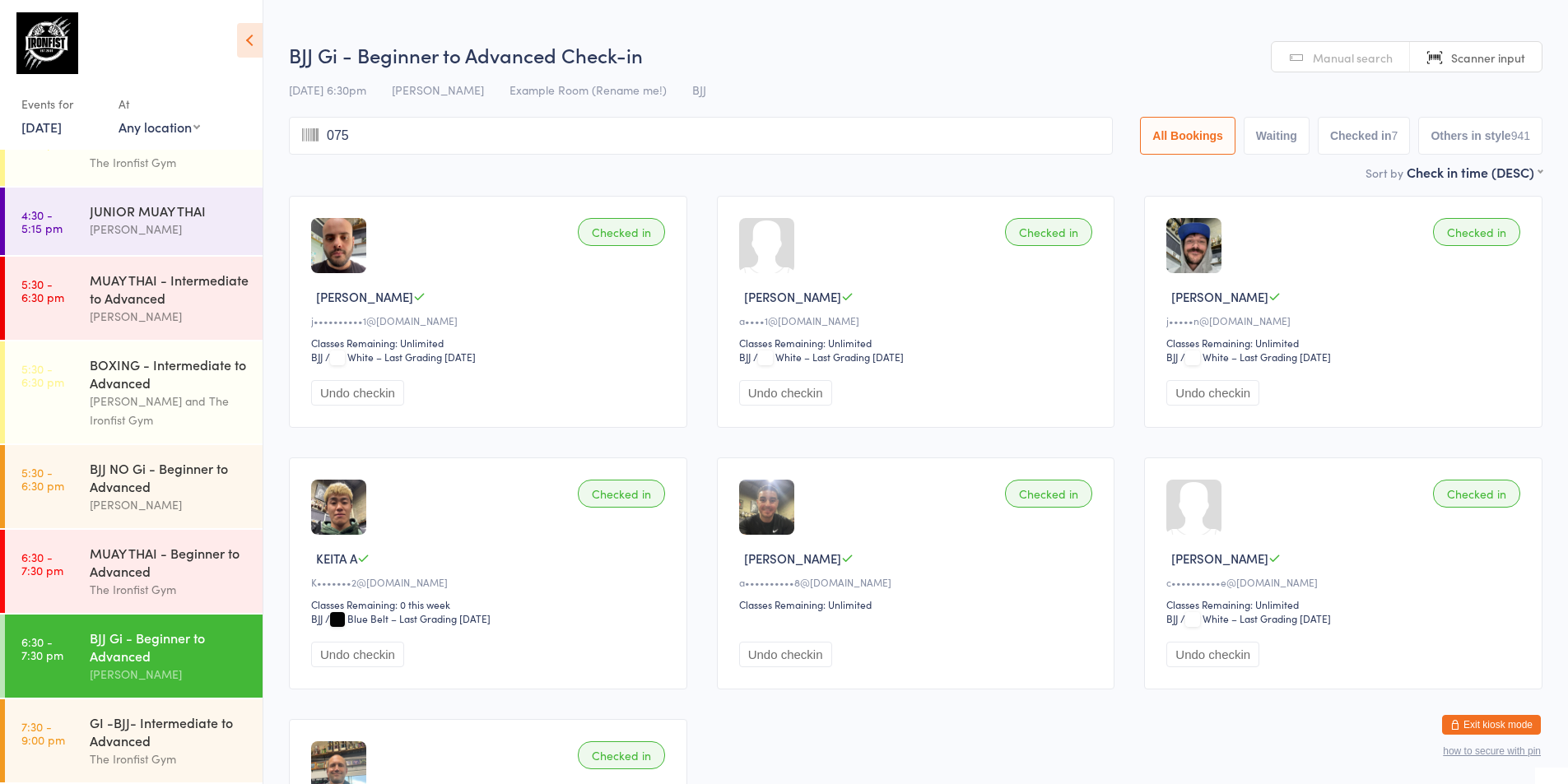
type input "0753"
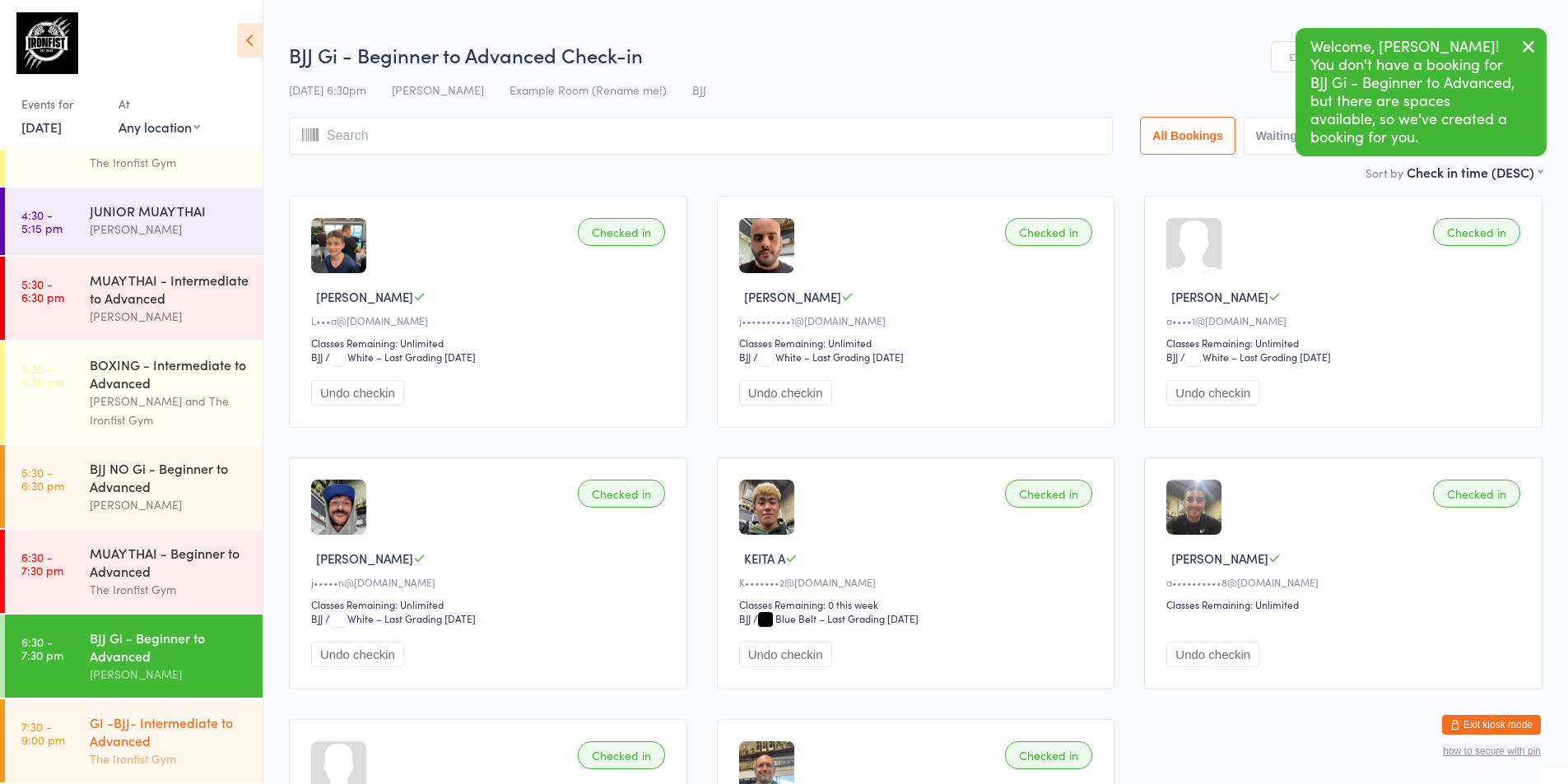
click at [121, 735] on div "GI -BJJ- Intermediate to Advanced" at bounding box center [169, 731] width 159 height 36
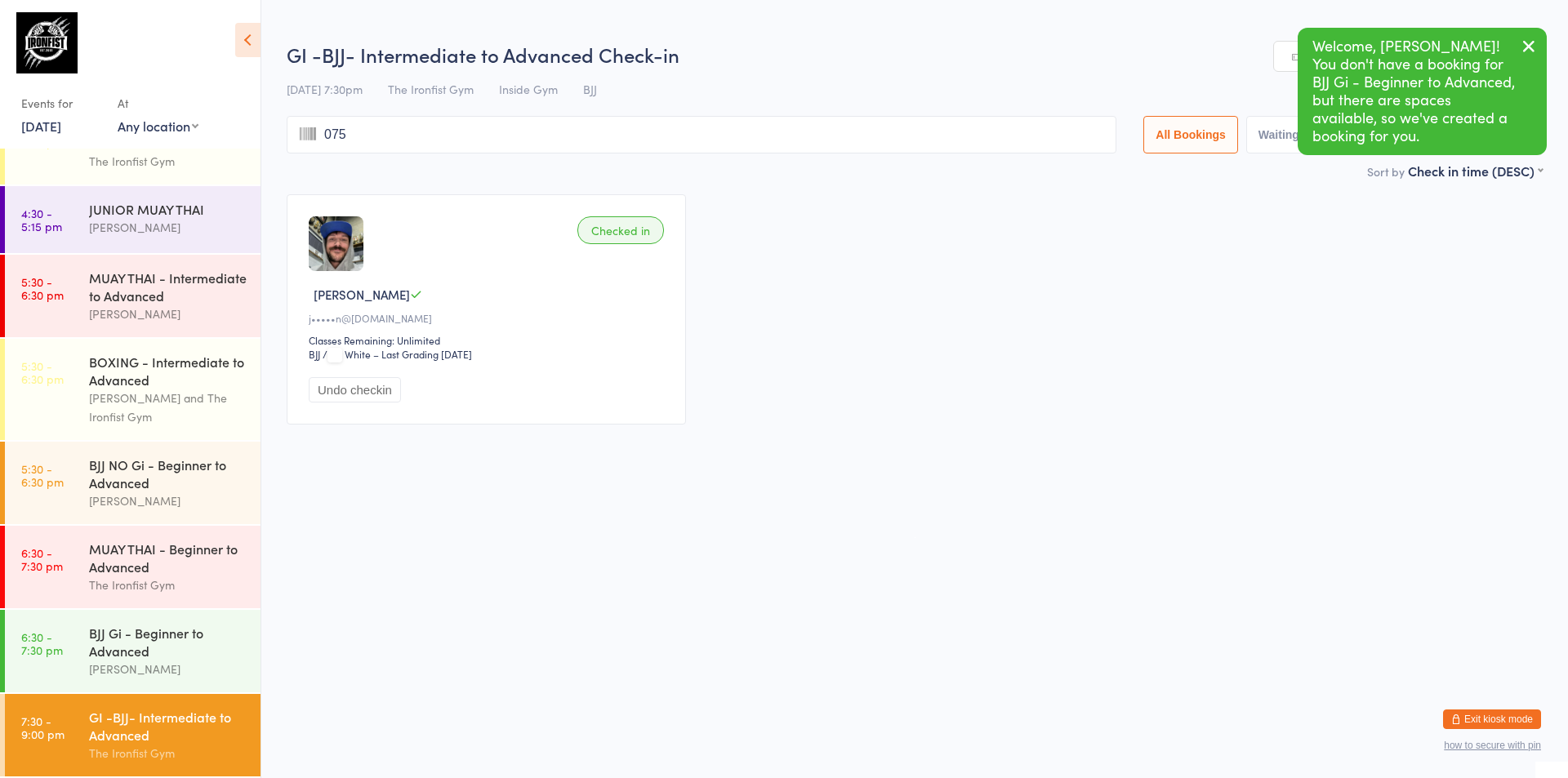
type input "0753"
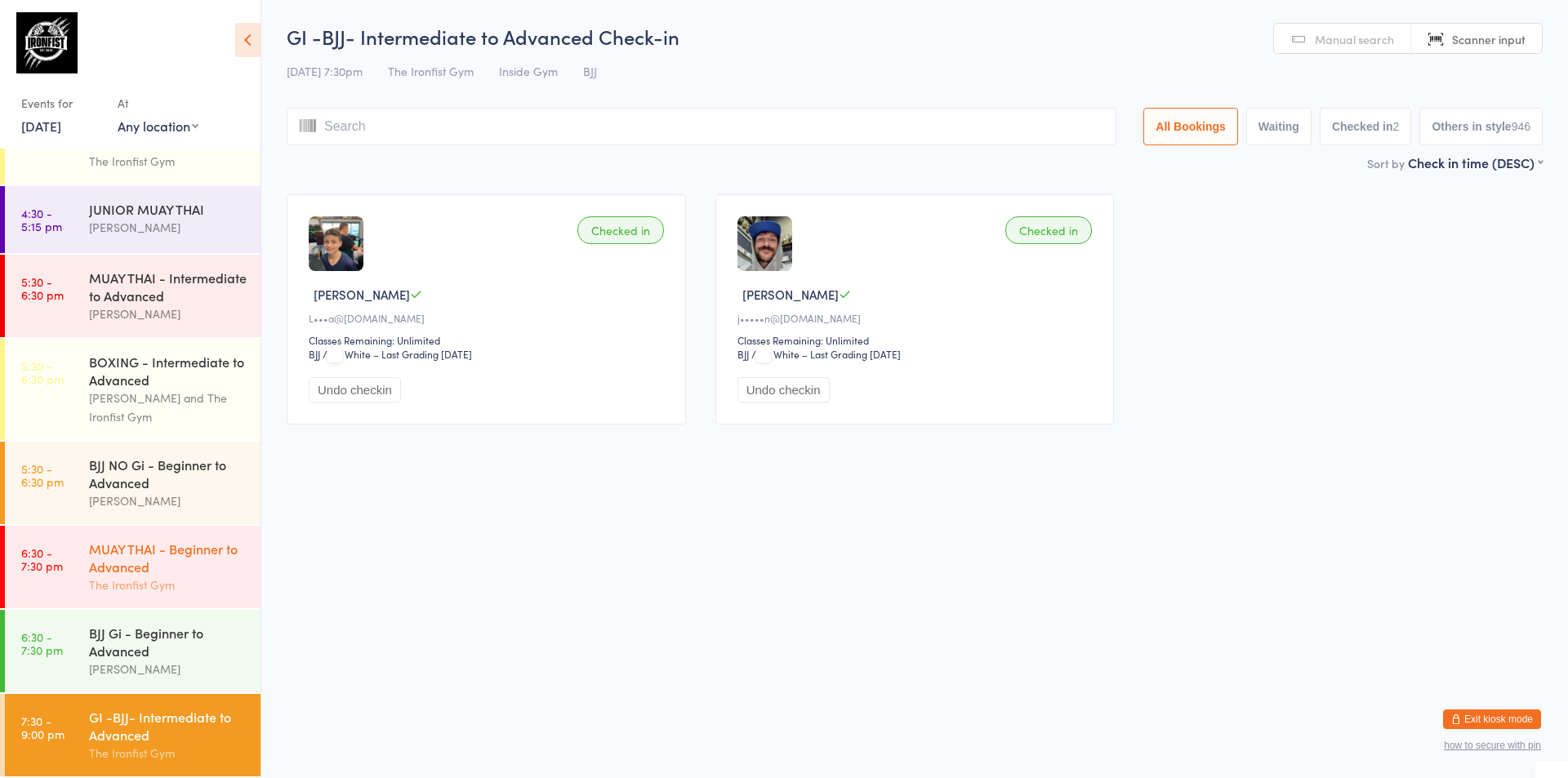
click at [87, 558] on link "6:30 - 7:30 pm MUAY THAI - Beginner to Advanced The Ironfist Gym" at bounding box center [133, 567] width 255 height 83
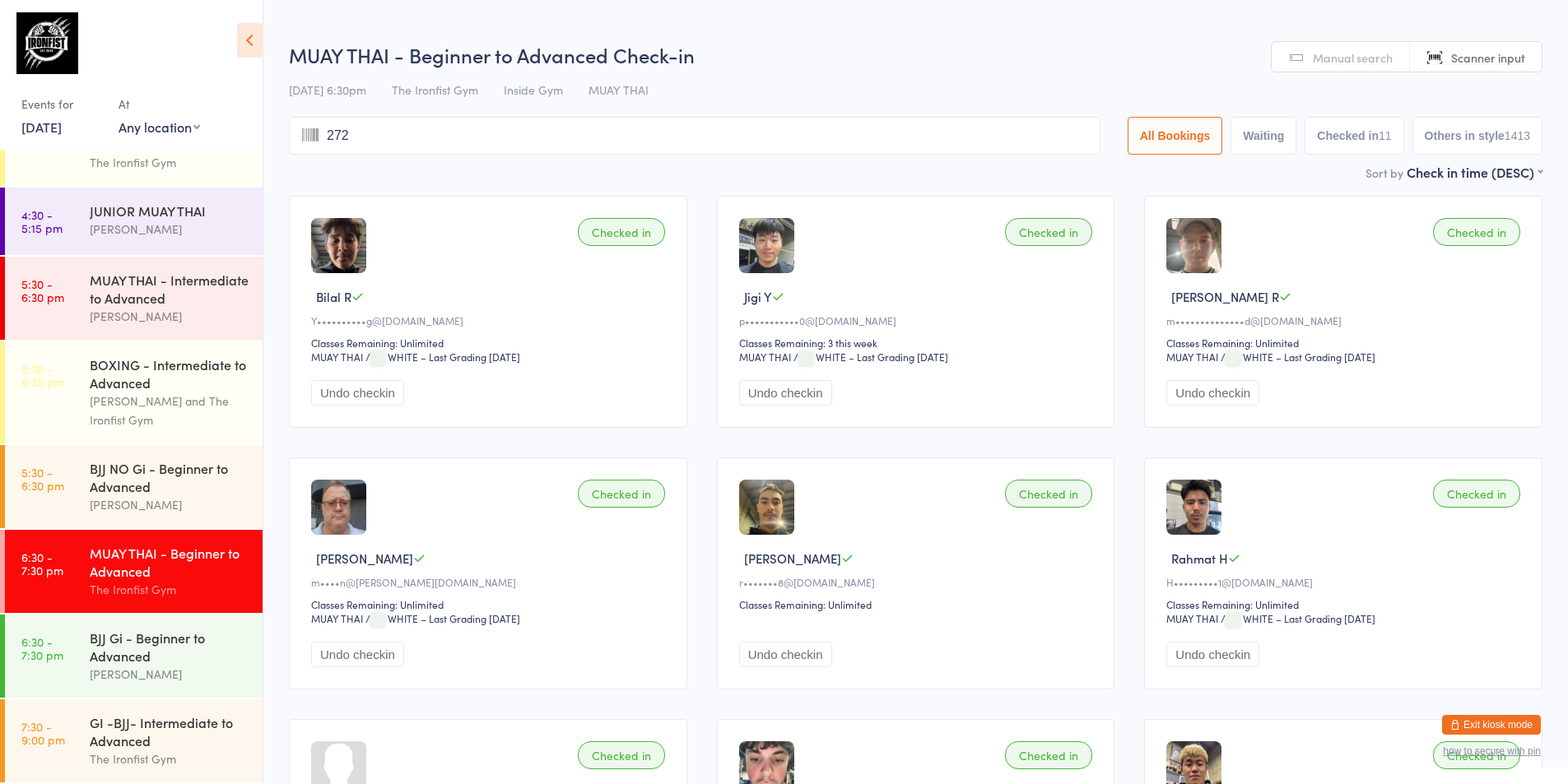
type input "2722"
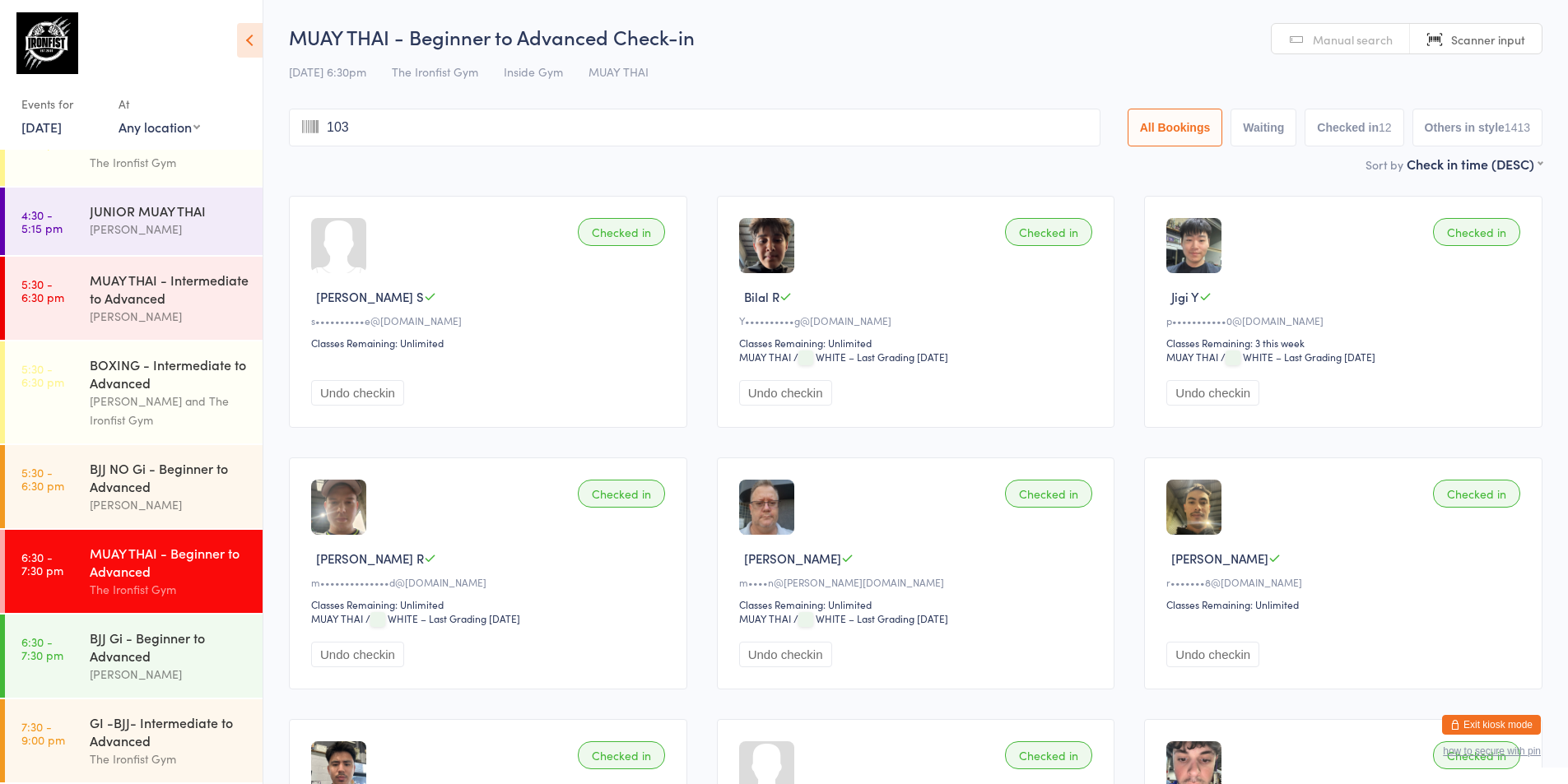
type input "1037"
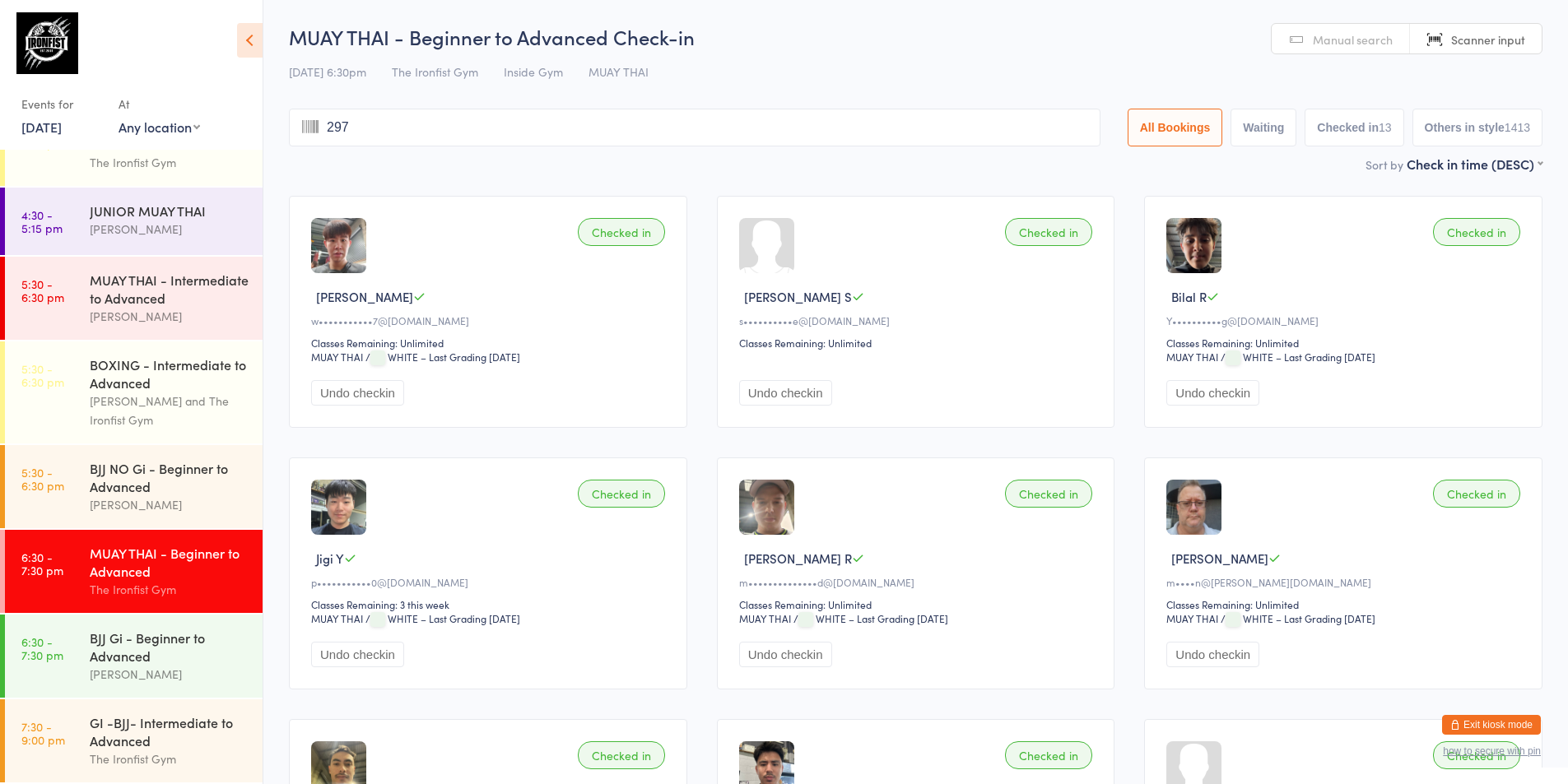
type input "2973"
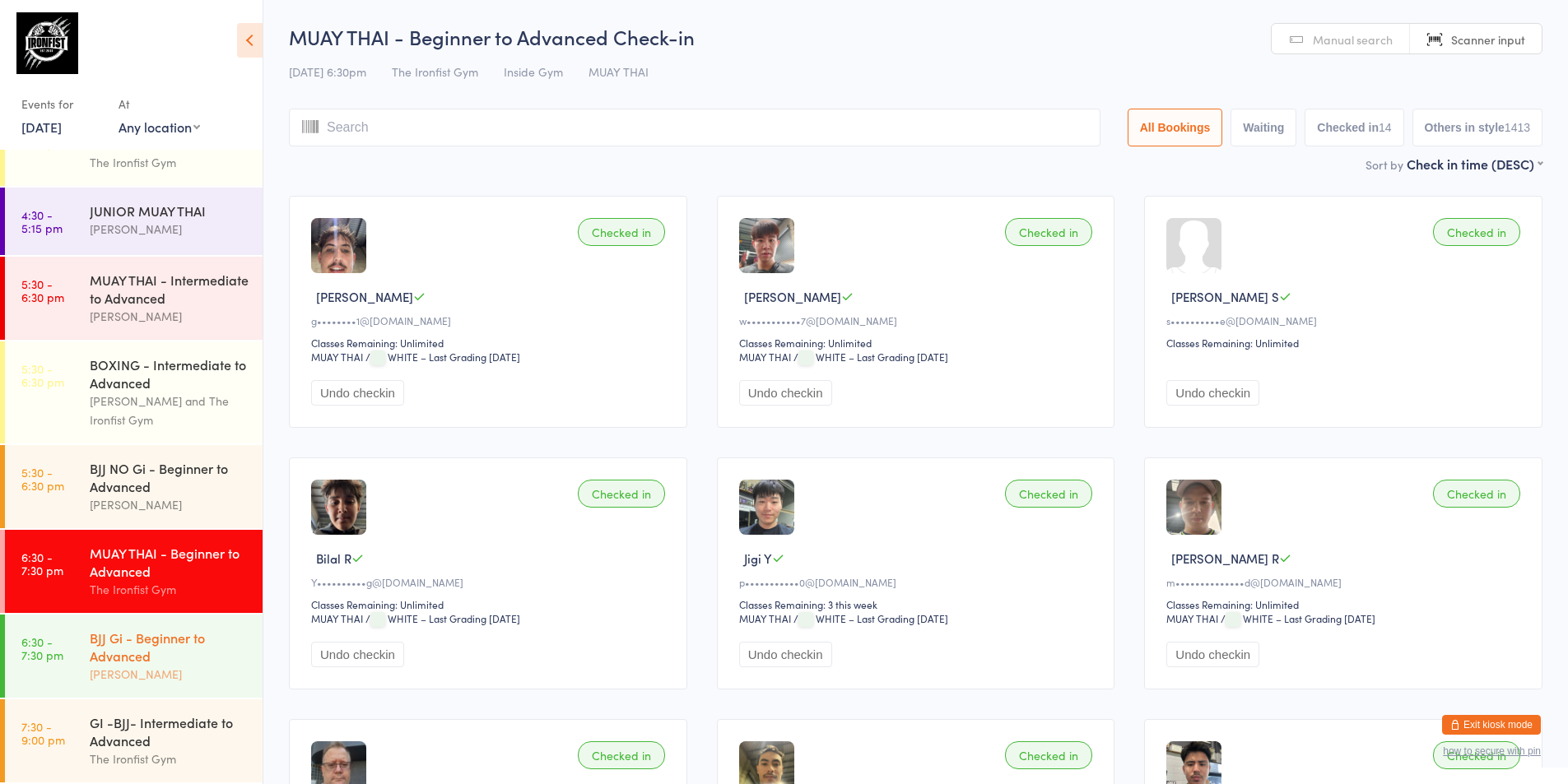
click at [188, 659] on div "BJJ Gi - Beginner to Advanced" at bounding box center [169, 647] width 159 height 36
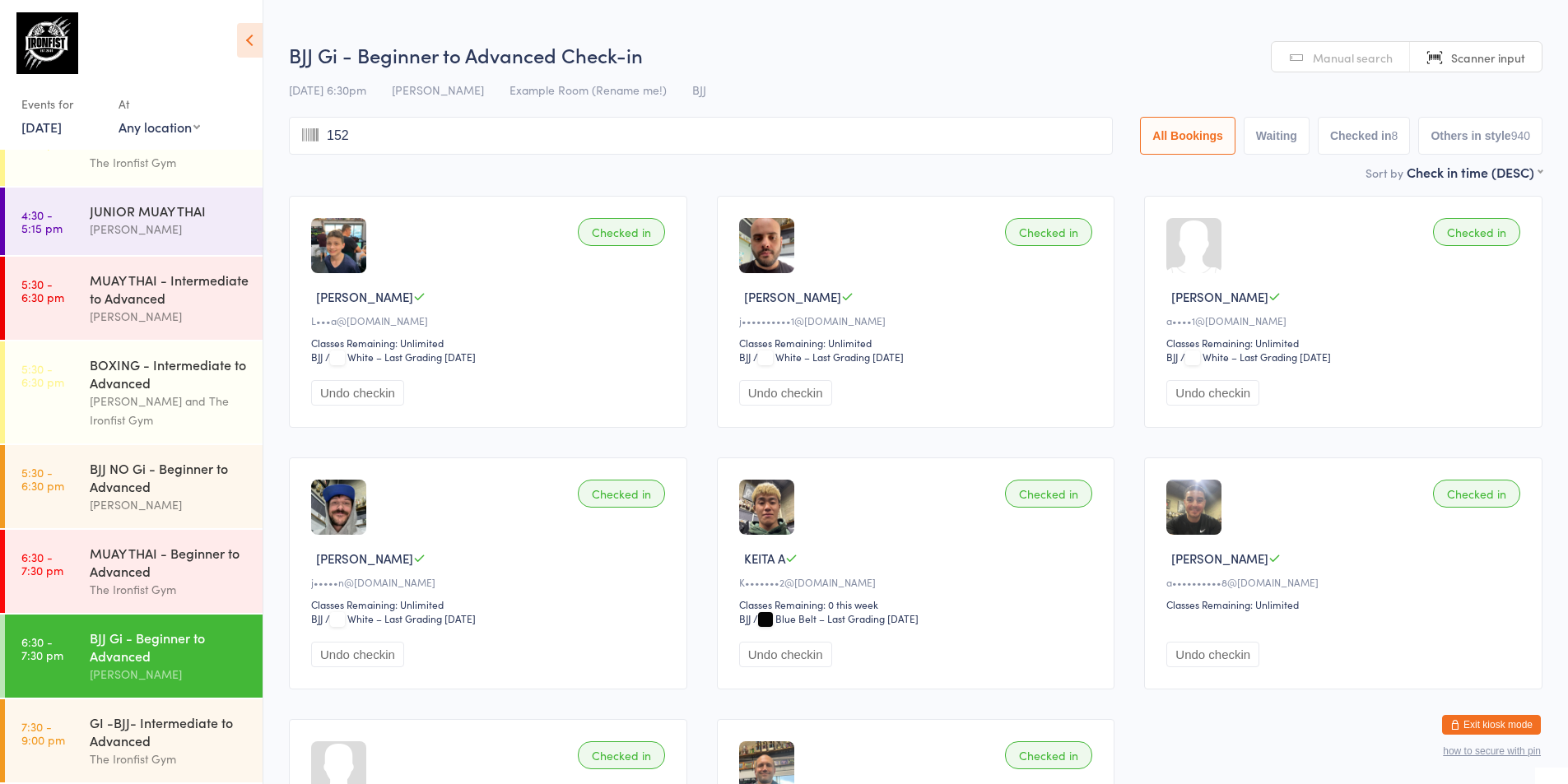
type input "1526"
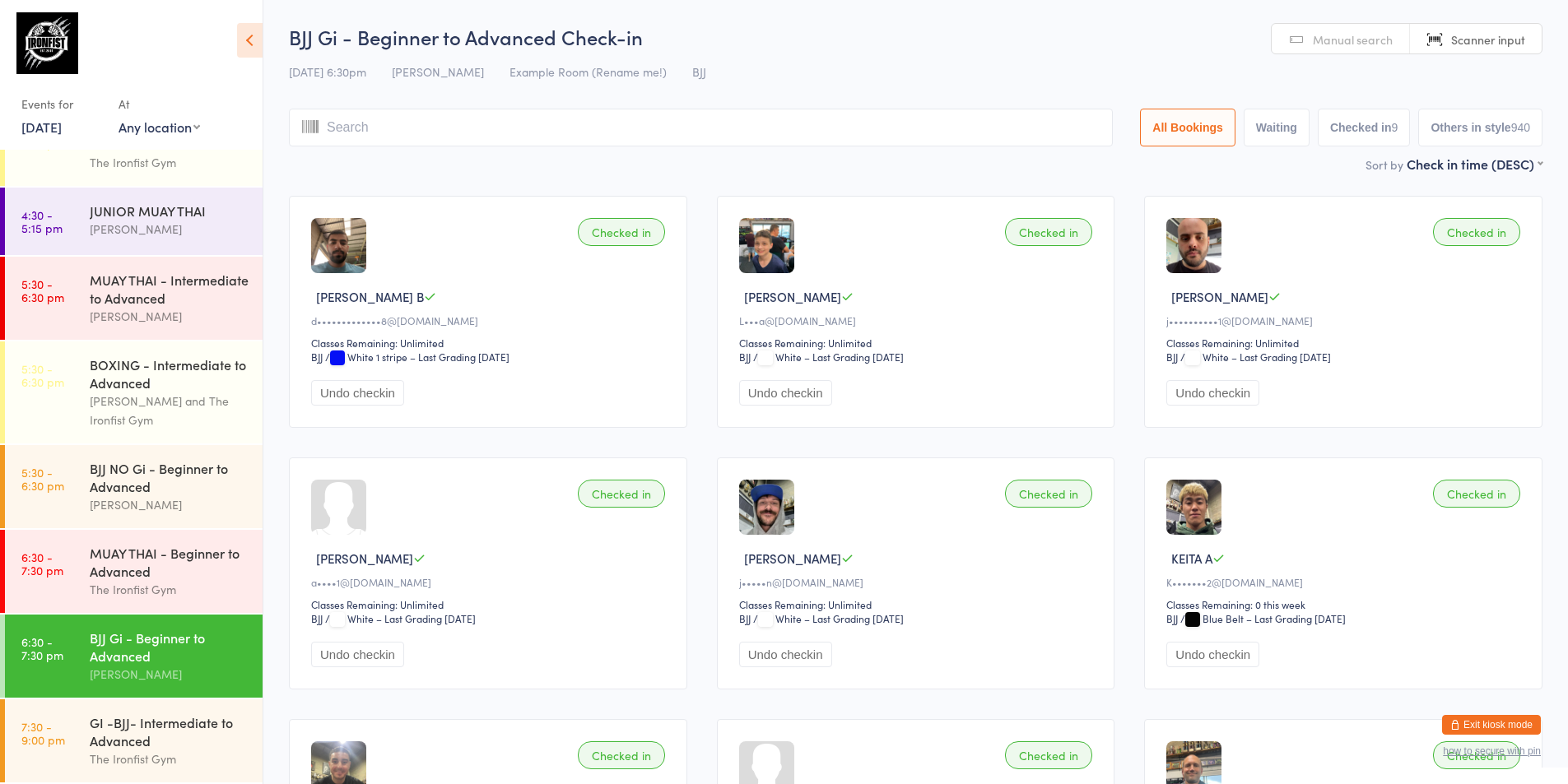
scroll to position [83, 0]
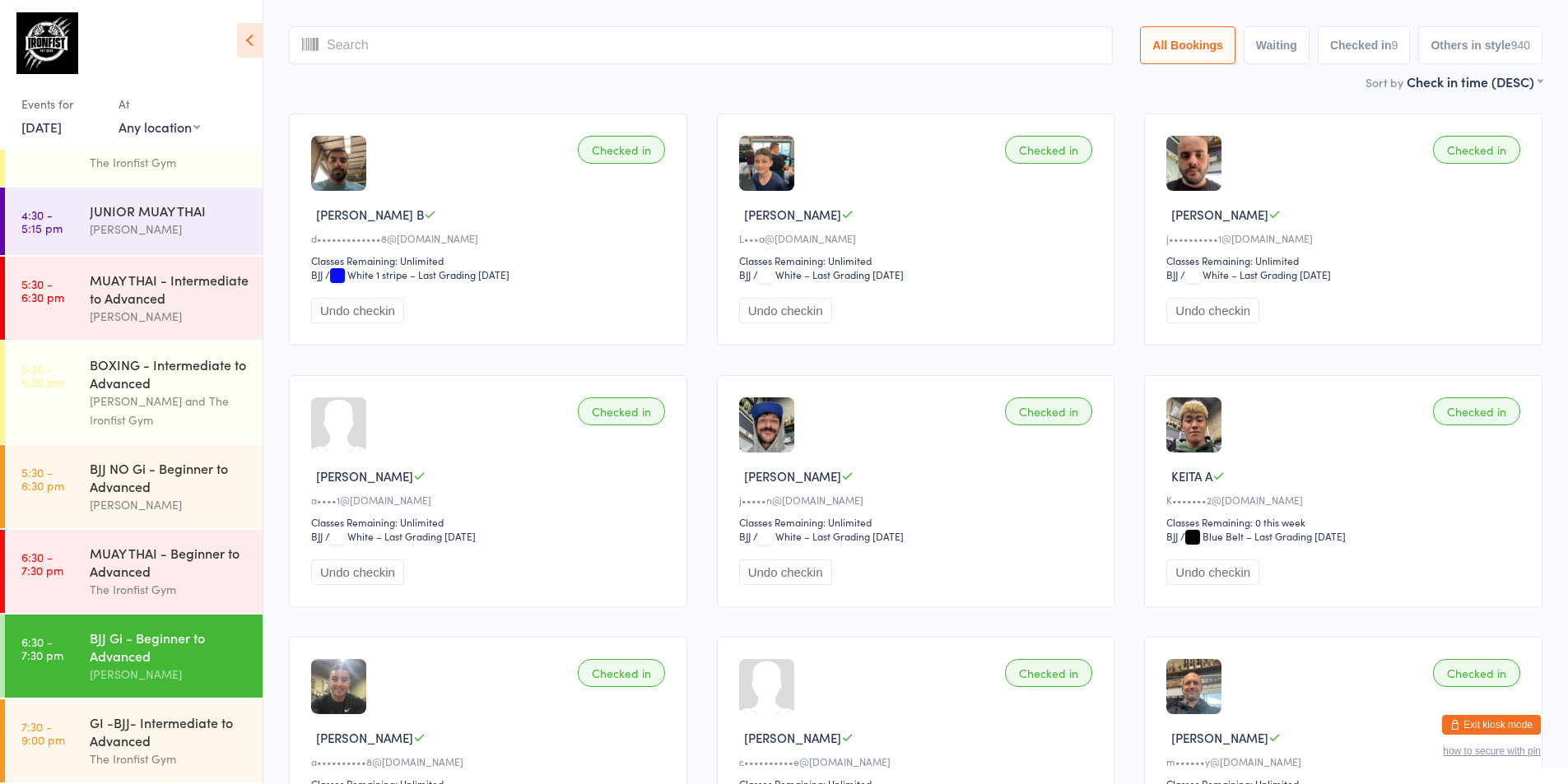
click at [123, 665] on div "[PERSON_NAME]" at bounding box center [169, 674] width 159 height 19
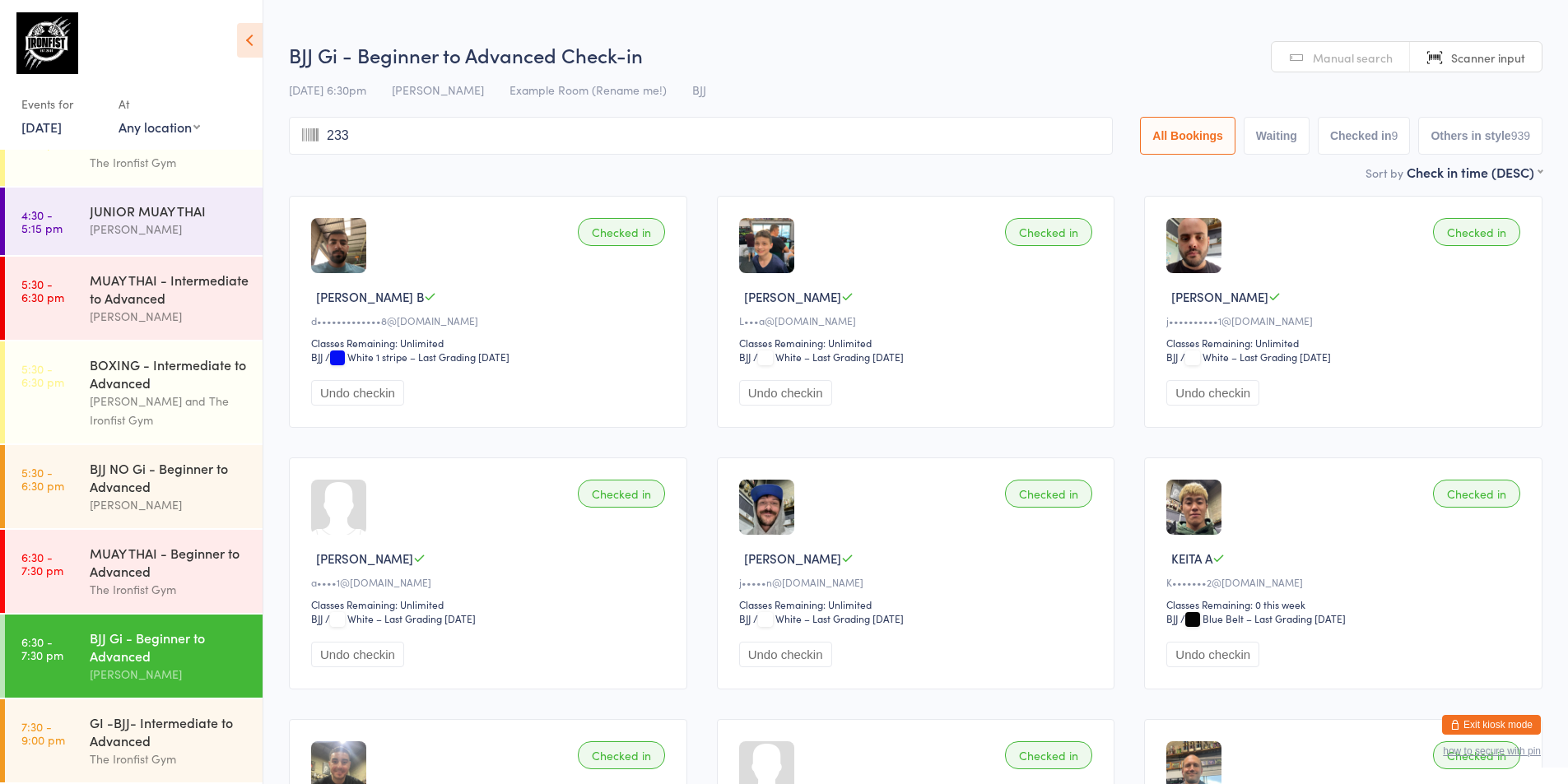
type input "2338"
